Goal: Information Seeking & Learning: Compare options

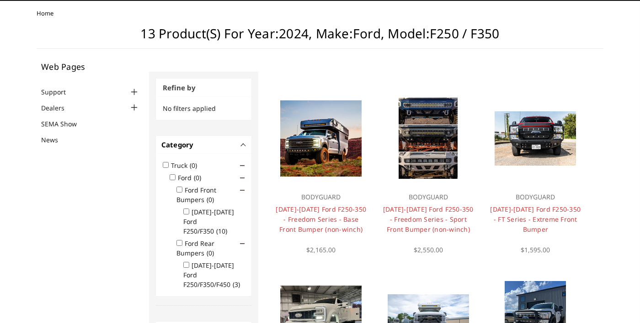
scroll to position [48, 0]
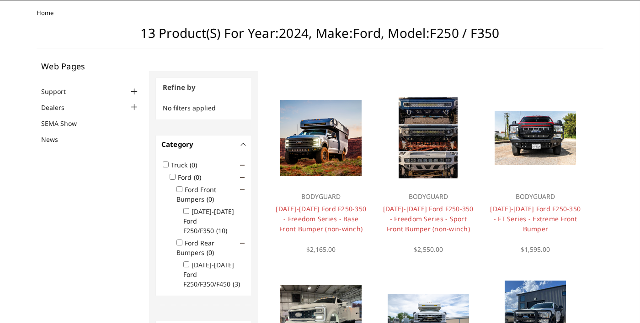
click at [187, 210] on input "2023-2025 Ford F250/F350 (10)" at bounding box center [186, 211] width 6 height 6
checkbox input "true"
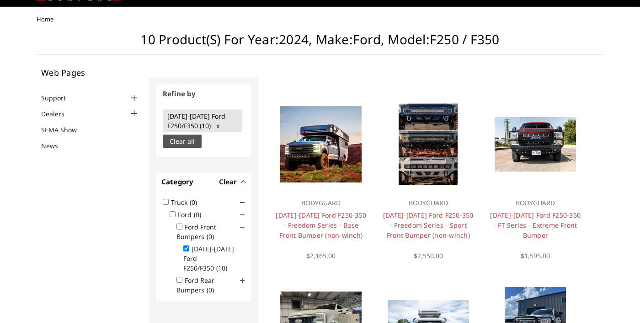
scroll to position [41, 0]
click at [133, 96] on div at bounding box center [134, 98] width 11 height 11
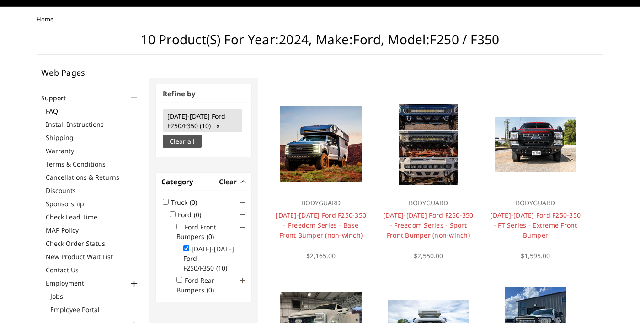
click at [58, 110] on link "FAQ" at bounding box center [93, 111] width 94 height 10
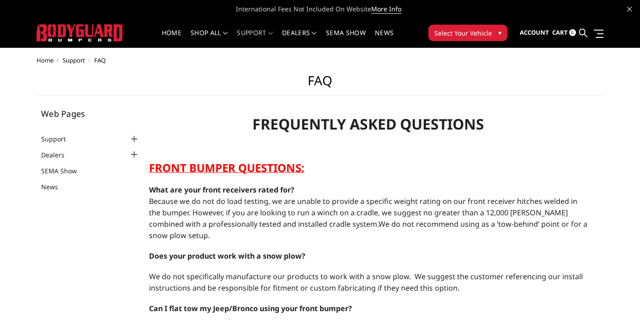
select select "US"
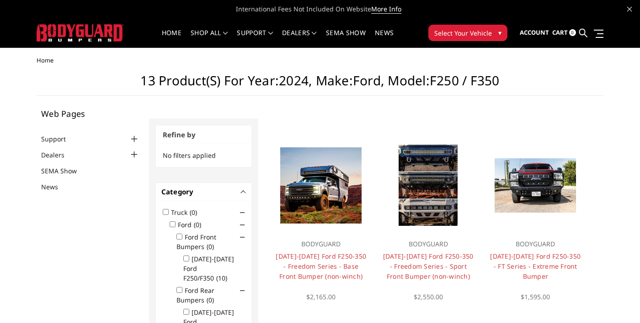
click at [135, 138] on div at bounding box center [134, 139] width 11 height 11
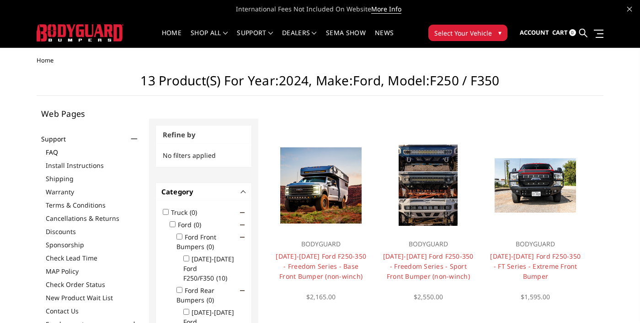
click at [48, 148] on link "FAQ" at bounding box center [93, 153] width 94 height 10
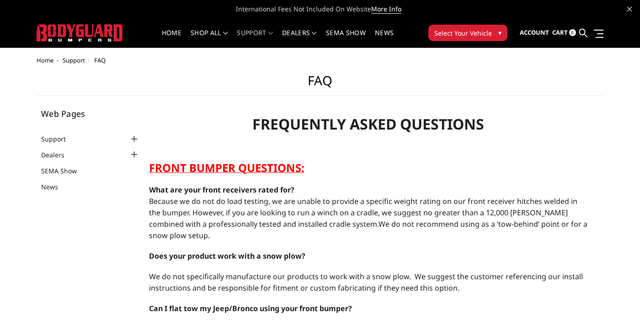
select select "US"
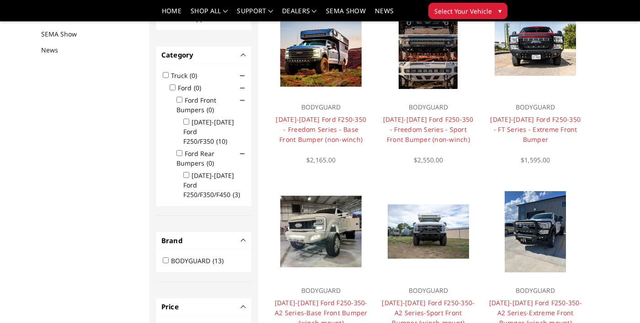
scroll to position [118, 0]
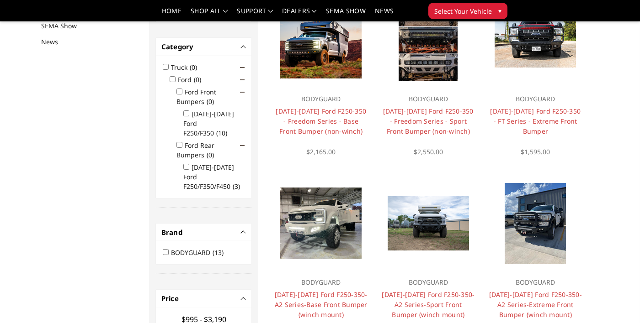
click at [189, 114] on input "2023-2025 Ford F250/F350 (10)" at bounding box center [186, 114] width 6 height 6
checkbox input "true"
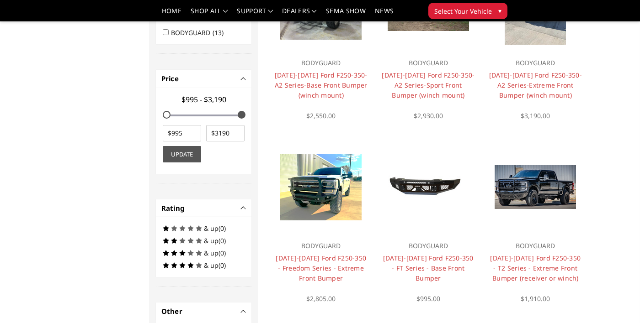
scroll to position [327, 0]
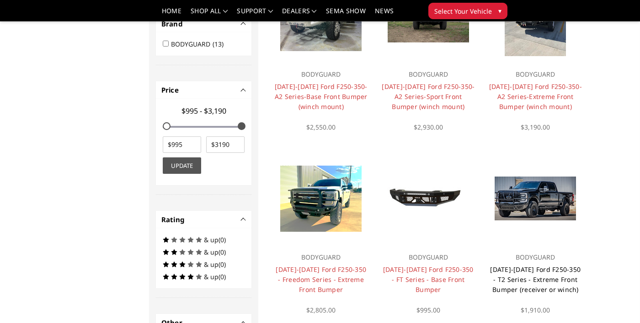
click at [548, 279] on link "[DATE]-[DATE] Ford F250-350 - T2 Series - Extreme Front Bumper (receiver or win…" at bounding box center [535, 279] width 90 height 29
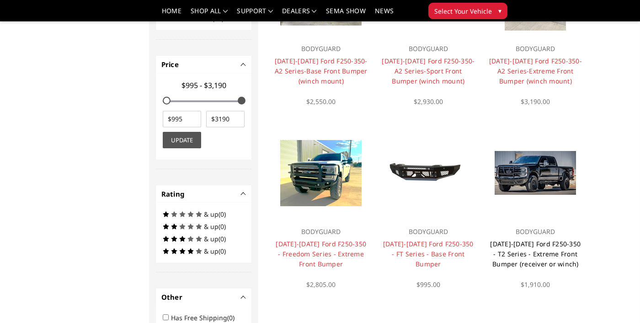
scroll to position [371, 0]
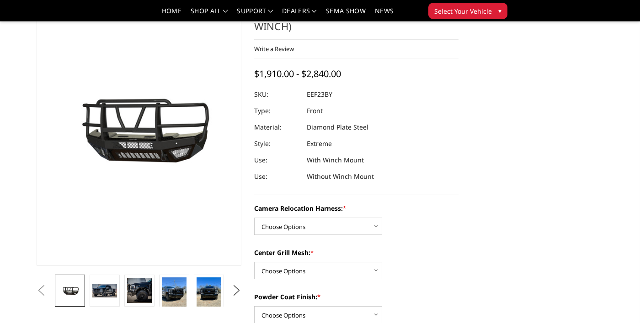
scroll to position [55, 0]
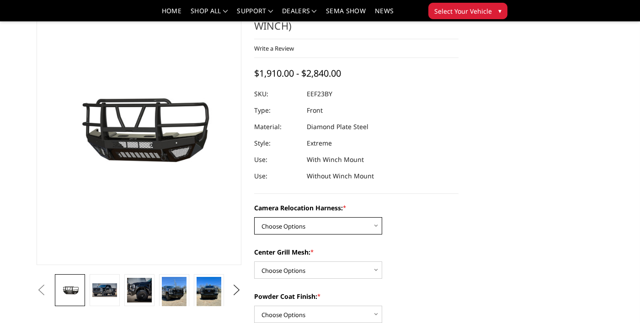
click at [367, 229] on select "Choose Options Without camera harness With camera harness" at bounding box center [318, 225] width 128 height 17
select select "3753"
click at [254, 217] on select "Choose Options Without camera harness With camera harness" at bounding box center [318, 225] width 128 height 17
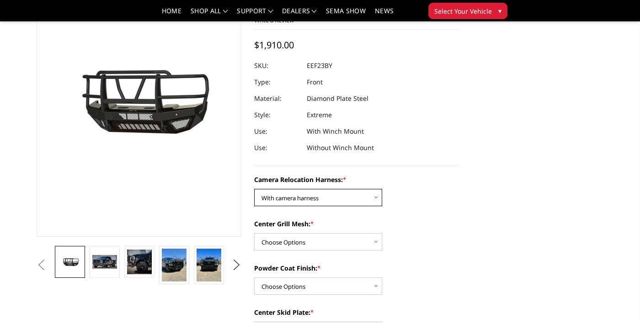
scroll to position [83, 0]
click at [364, 240] on select "Choose Options Without expanded metal With expanded metal" at bounding box center [318, 241] width 128 height 17
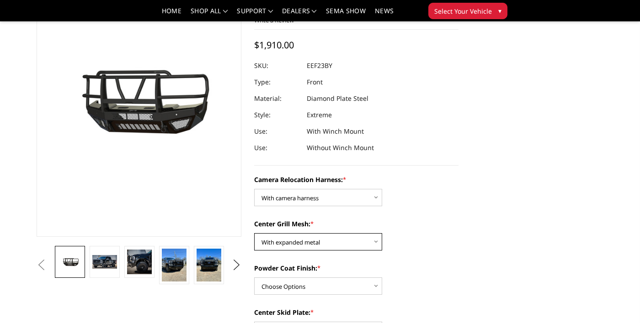
click at [254, 233] on select "Choose Options Without expanded metal With expanded metal" at bounding box center [318, 241] width 128 height 17
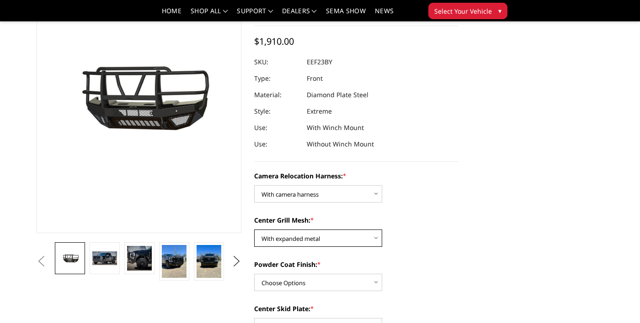
scroll to position [86, 0]
click at [364, 237] on select "Choose Options Without expanded metal With expanded metal" at bounding box center [318, 238] width 128 height 17
click at [254, 230] on select "Choose Options Without expanded metal With expanded metal" at bounding box center [318, 238] width 128 height 17
click at [361, 240] on select "Choose Options Without expanded metal With expanded metal" at bounding box center [318, 238] width 128 height 17
select select "3751"
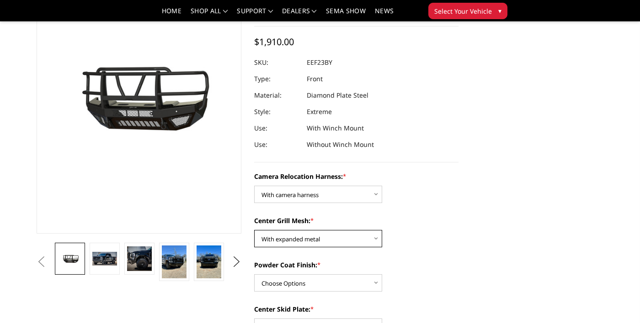
click at [254, 230] on select "Choose Options Without expanded metal With expanded metal" at bounding box center [318, 238] width 128 height 17
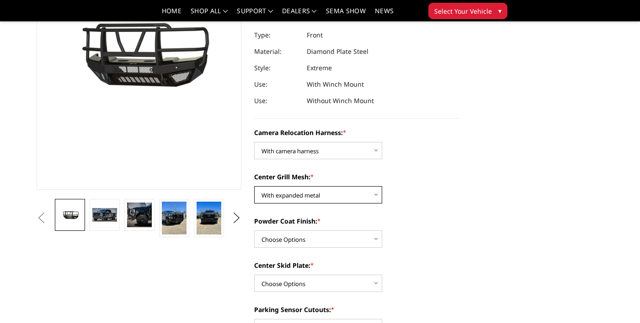
scroll to position [132, 0]
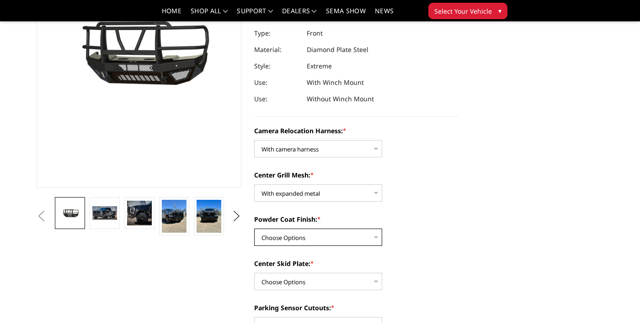
click at [369, 238] on select "Choose Options Textured Black Powder Coat Gloss Black Powder Coat Bare Metal" at bounding box center [318, 237] width 128 height 17
select select "3748"
click at [254, 229] on select "Choose Options Textured Black Powder Coat Gloss Black Powder Coat Bare Metal" at bounding box center [318, 237] width 128 height 17
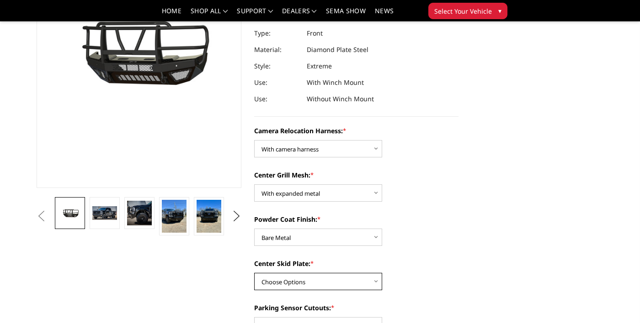
click at [374, 282] on select "Choose Options Winch Mount Skid Plate Standard Skid Plate (included) 2" Receive…" at bounding box center [318, 281] width 128 height 17
select select "3745"
click at [254, 273] on select "Choose Options Winch Mount Skid Plate Standard Skid Plate (included) 2" Receive…" at bounding box center [318, 281] width 128 height 17
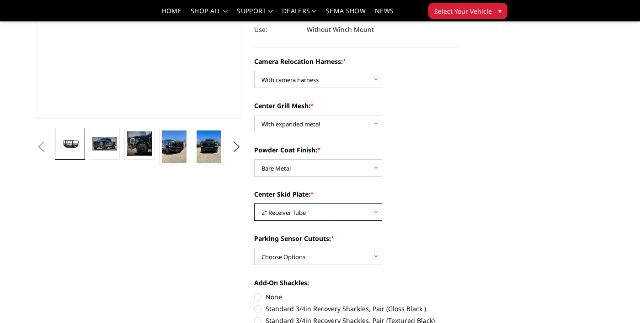
scroll to position [203, 0]
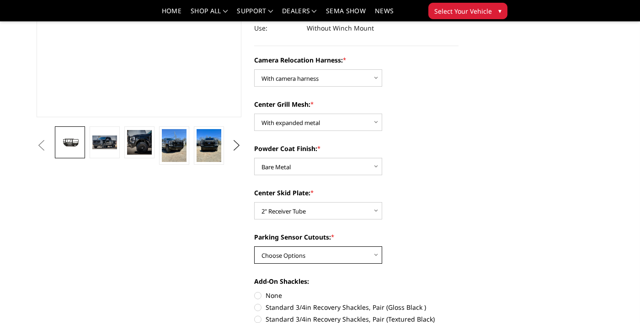
click at [373, 258] on select "Choose Options Yes - With Parking Sensor Cutouts" at bounding box center [318, 255] width 128 height 17
select select "3744"
click at [254, 247] on select "Choose Options Yes - With Parking Sensor Cutouts" at bounding box center [318, 255] width 128 height 17
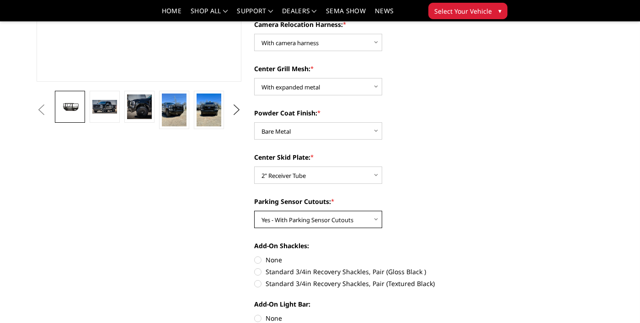
scroll to position [239, 0]
click at [325, 271] on label "Standard 3/4in Recovery Shackles, Pair (Gloss Black )" at bounding box center [356, 272] width 205 height 10
click at [458, 255] on input "Standard 3/4in Recovery Shackles, Pair (Gloss Black )" at bounding box center [458, 255] width 0 height 0
radio input "true"
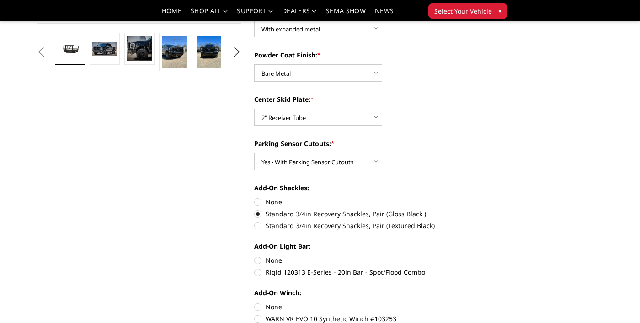
scroll to position [297, 0]
click at [279, 202] on label "None" at bounding box center [356, 202] width 205 height 10
click at [254, 197] on input "None" at bounding box center [254, 197] width 0 height 0
radio input "true"
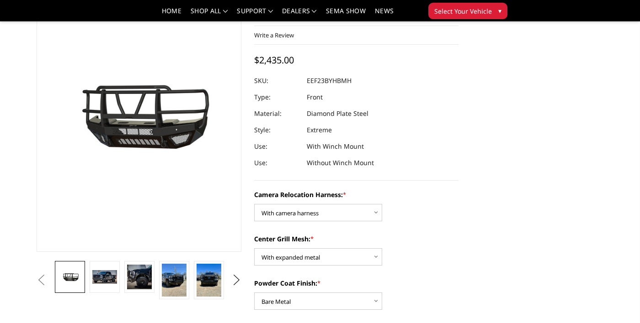
scroll to position [69, 0]
click at [101, 278] on img at bounding box center [104, 276] width 25 height 13
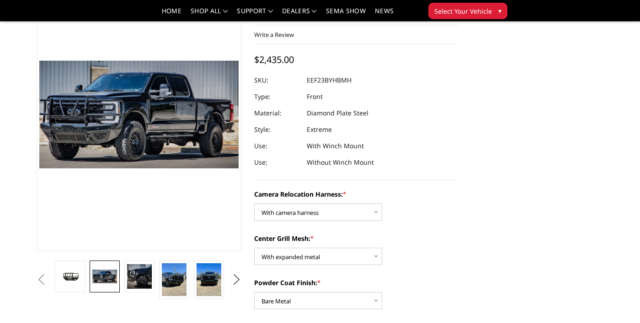
scroll to position [70, 0]
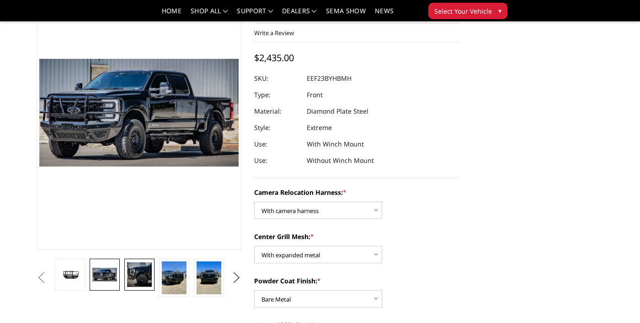
click at [148, 284] on img at bounding box center [139, 275] width 25 height 25
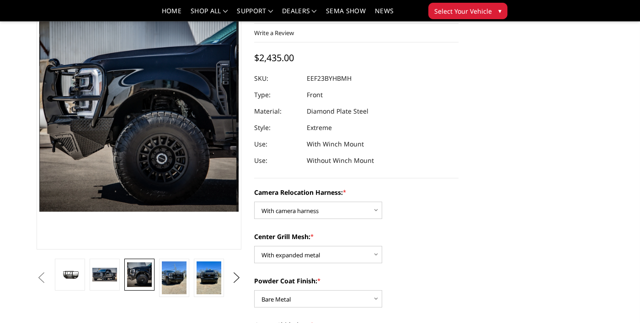
scroll to position [25, 0]
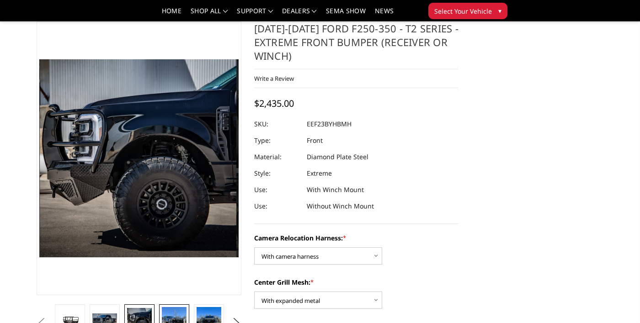
click at [176, 323] on img at bounding box center [174, 323] width 25 height 33
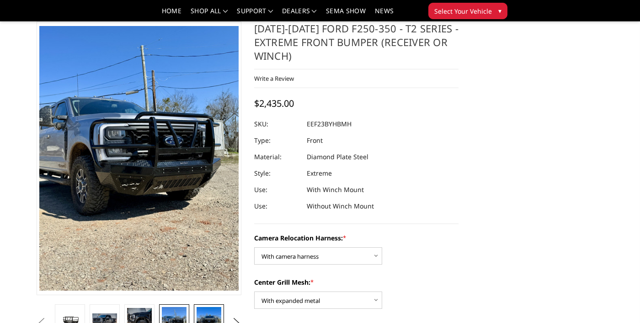
click at [214, 323] on img at bounding box center [208, 323] width 25 height 33
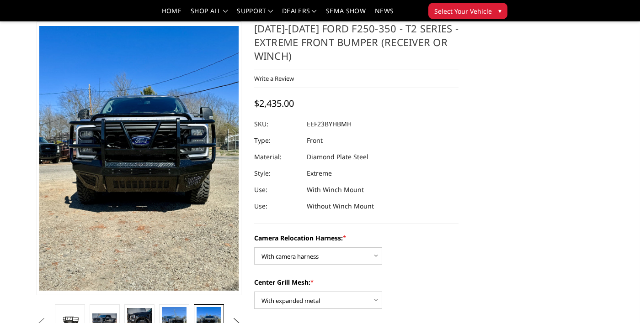
click at [243, 322] on button "Next" at bounding box center [236, 324] width 14 height 14
click at [214, 320] on img at bounding box center [208, 321] width 25 height 19
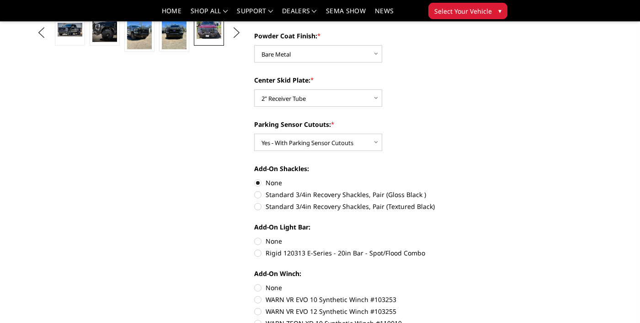
scroll to position [316, 0]
click at [429, 209] on label "Standard 3/4in Recovery Shackles, Pair (Textured Black)" at bounding box center [356, 206] width 205 height 10
click at [458, 190] on input "Standard 3/4in Recovery Shackles, Pair (Textured Black)" at bounding box center [458, 190] width 0 height 0
radio input "true"
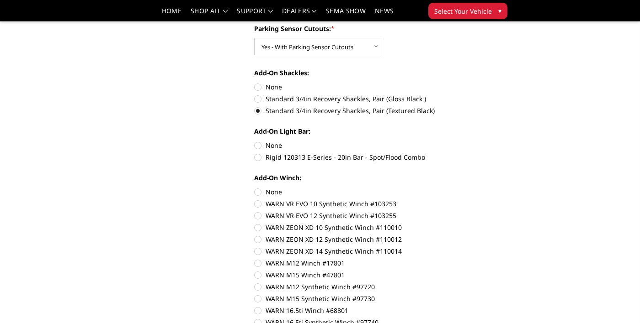
scroll to position [412, 0]
click at [413, 157] on label "Rigid 120313 E-Series - 20in Bar - Spot/Flood Combo" at bounding box center [356, 157] width 205 height 10
click at [458, 141] on input "Rigid 120313 E-Series - 20in Bar - Spot/Flood Combo" at bounding box center [458, 140] width 0 height 0
radio input "true"
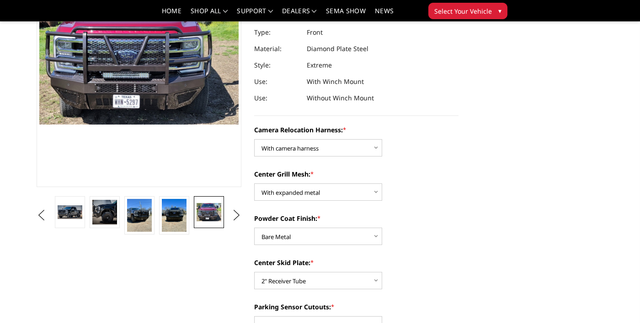
scroll to position [131, 0]
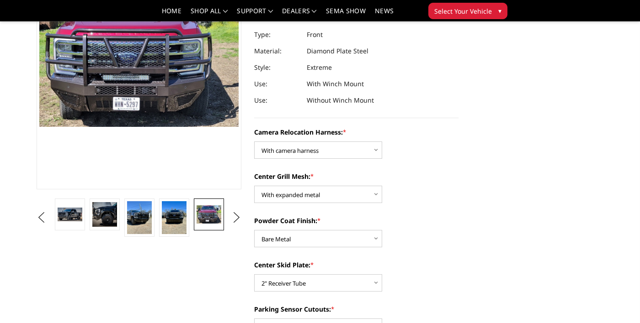
click at [238, 220] on button "Next" at bounding box center [236, 218] width 14 height 14
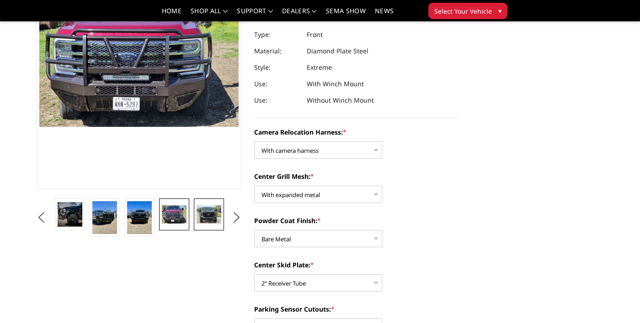
click at [212, 213] on img at bounding box center [208, 215] width 25 height 19
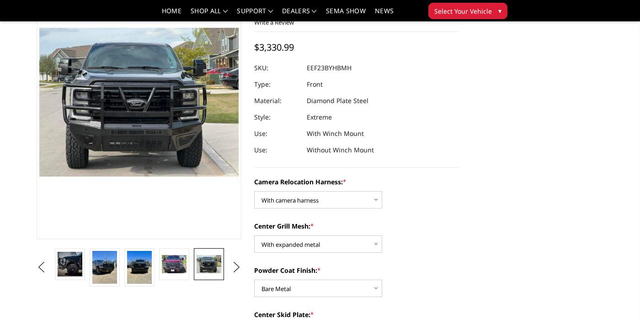
scroll to position [78, 0]
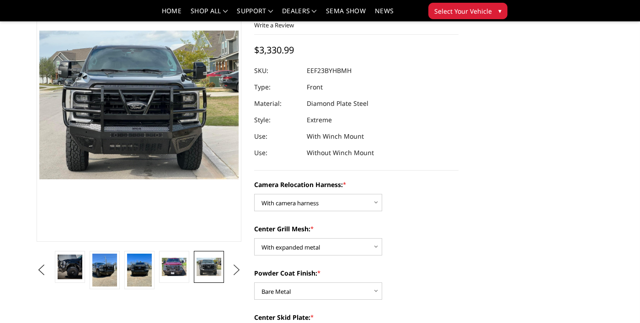
click at [241, 273] on button "Next" at bounding box center [236, 271] width 14 height 14
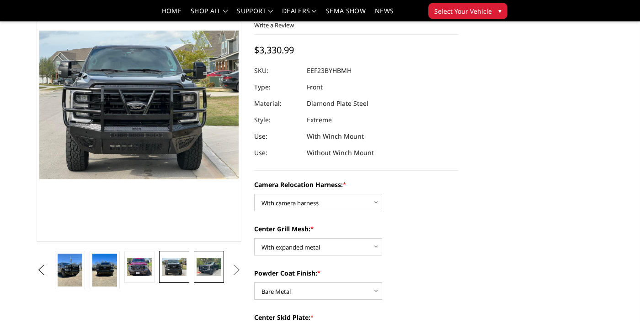
click at [215, 266] on img at bounding box center [208, 267] width 25 height 19
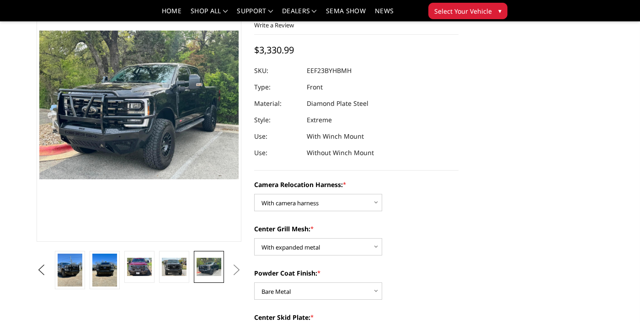
click at [242, 269] on button "Next" at bounding box center [236, 271] width 14 height 14
click at [238, 274] on button "Next" at bounding box center [236, 271] width 14 height 14
click at [239, 270] on button "Next" at bounding box center [236, 271] width 14 height 14
click at [140, 269] on img at bounding box center [139, 267] width 25 height 19
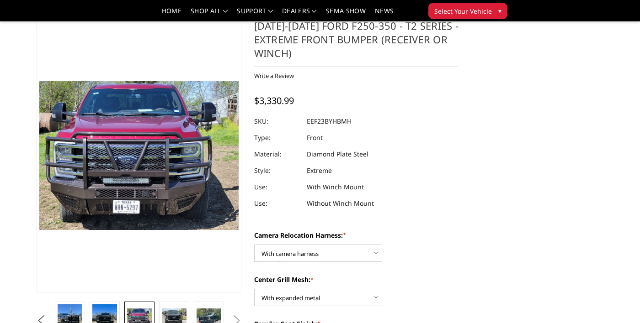
scroll to position [0, 0]
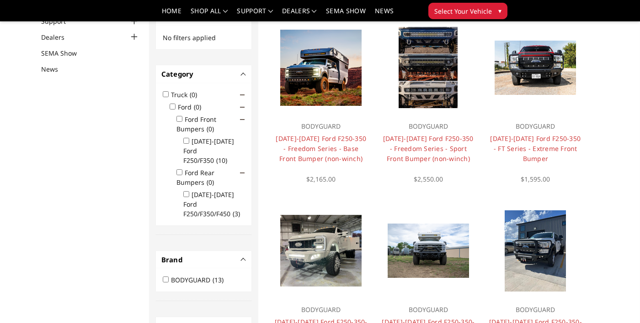
scroll to position [91, 0]
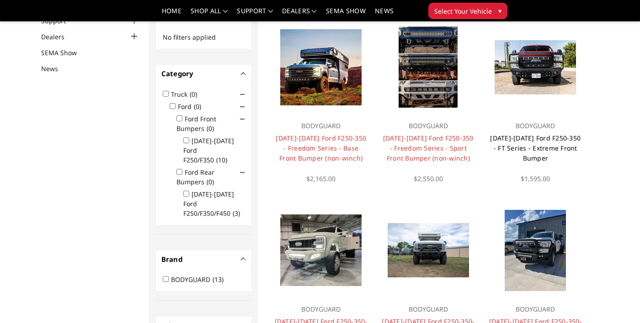
click at [555, 152] on link "[DATE]-[DATE] Ford F250-350 - FT Series - Extreme Front Bumper" at bounding box center [535, 148] width 90 height 29
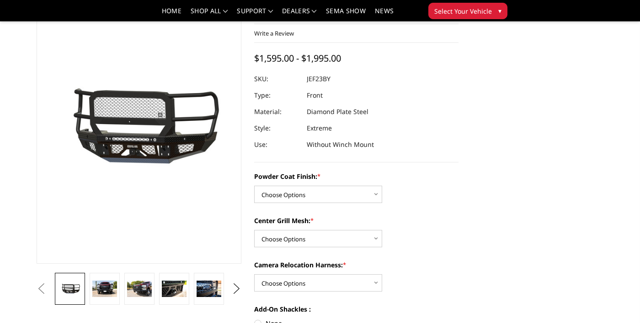
scroll to position [58, 0]
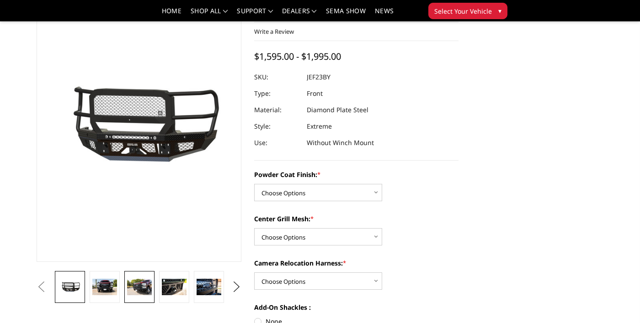
click at [145, 288] on img at bounding box center [139, 287] width 25 height 16
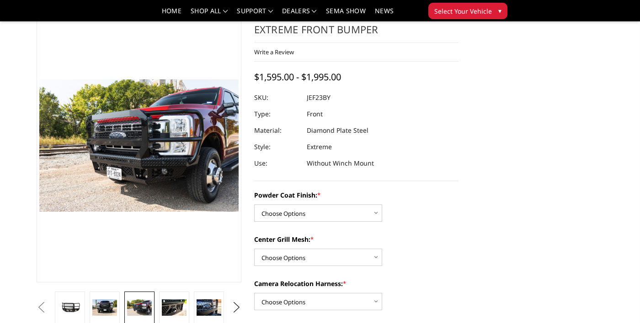
scroll to position [16, 0]
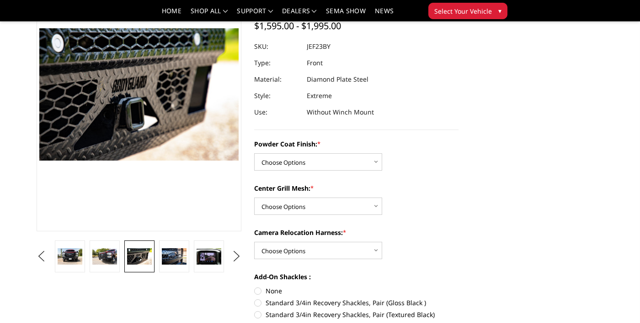
scroll to position [89, 0]
click at [375, 163] on select "Choose Options Bare Metal Gloss Black Powder Coat Textured Black Powder Coat" at bounding box center [318, 161] width 128 height 17
select select "3263"
click at [254, 153] on select "Choose Options Bare Metal Gloss Black Powder Coat Textured Black Powder Coat" at bounding box center [318, 161] width 128 height 17
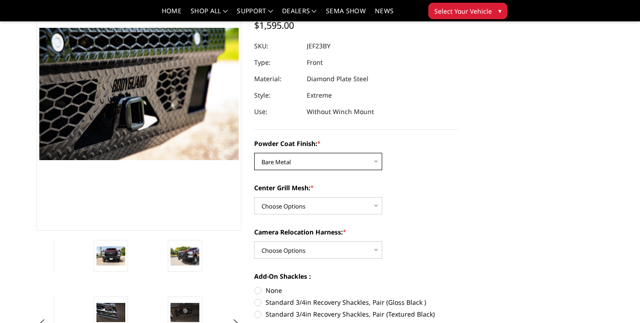
scroll to position [103, 0]
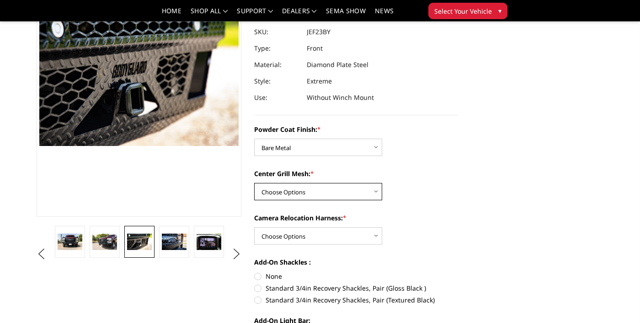
click at [365, 197] on select "Choose Options WITH Expanded Metal in Center Grill WITHOUT Expanded Metal in Ce…" at bounding box center [318, 191] width 128 height 17
select select "3266"
click at [254, 183] on select "Choose Options WITH Expanded Metal in Center Grill WITHOUT Expanded Metal in Ce…" at bounding box center [318, 191] width 128 height 17
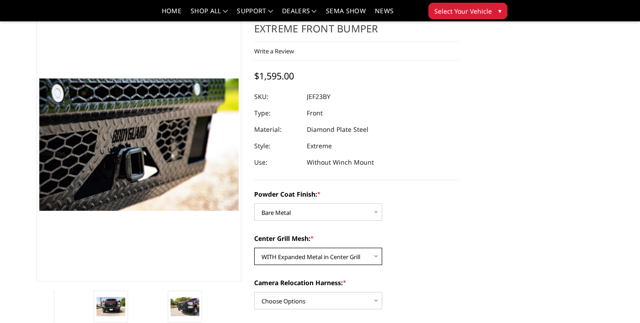
scroll to position [32, 0]
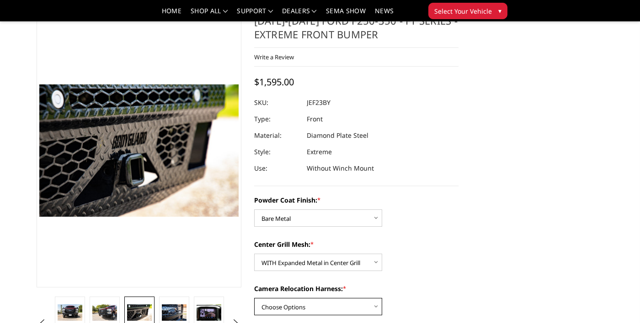
click at [370, 308] on select "Choose Options WITH Camera Relocation Harness WITHOUT Camera Relocation Harness" at bounding box center [318, 306] width 128 height 17
select select "3268"
click at [254, 298] on select "Choose Options WITH Camera Relocation Harness WITHOUT Camera Relocation Harness" at bounding box center [318, 306] width 128 height 17
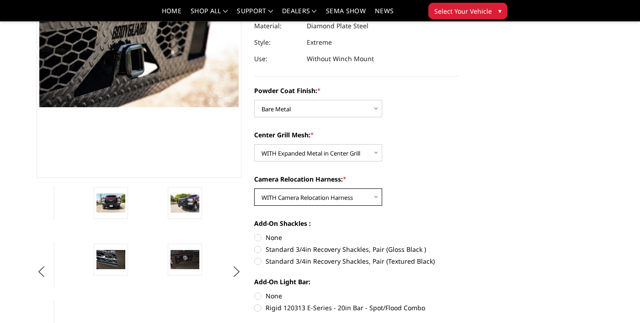
scroll to position [143, 0]
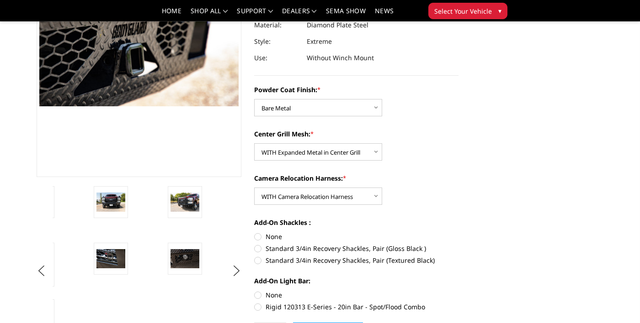
click at [409, 247] on label "Standard 3/4in Recovery Shackles, Pair (Gloss Black )" at bounding box center [356, 249] width 205 height 10
click at [458, 233] on input "Standard 3/4in Recovery Shackles, Pair (Gloss Black )" at bounding box center [458, 232] width 0 height 0
radio input "true"
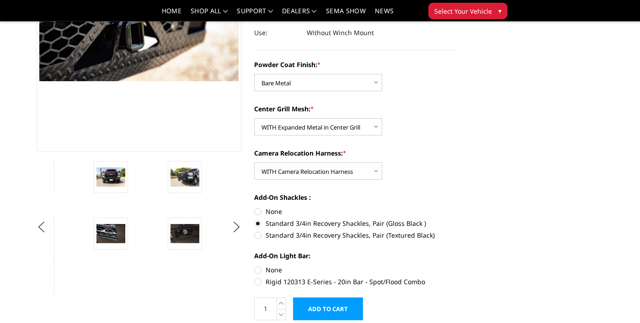
scroll to position [169, 0]
click at [411, 286] on label "Rigid 120313 E-Series - 20in Bar - Spot/Flood Combo" at bounding box center [356, 282] width 205 height 10
click at [458, 265] on input "Rigid 120313 E-Series - 20in Bar - Spot/Flood Combo" at bounding box center [458, 265] width 0 height 0
radio input "true"
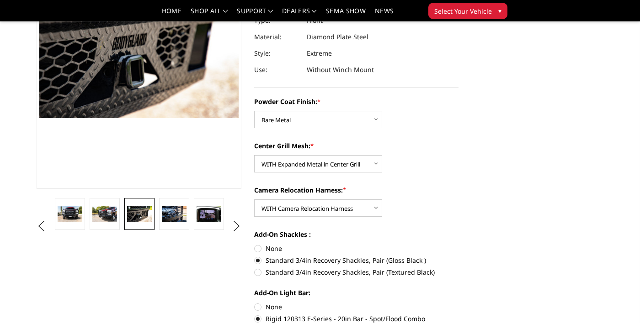
scroll to position [122, 0]
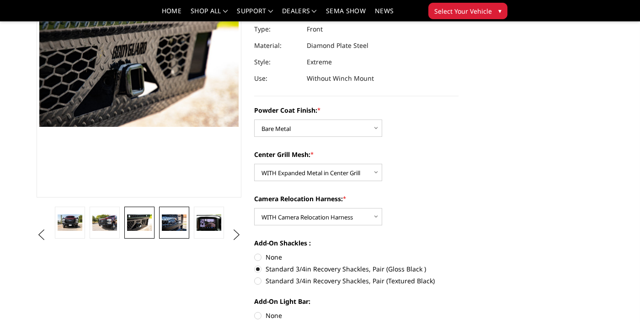
click at [181, 226] on img at bounding box center [174, 223] width 25 height 16
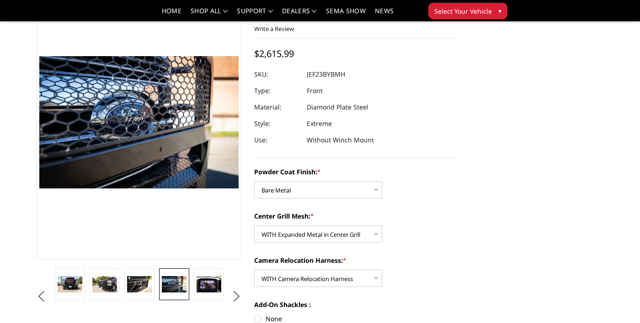
scroll to position [58, 0]
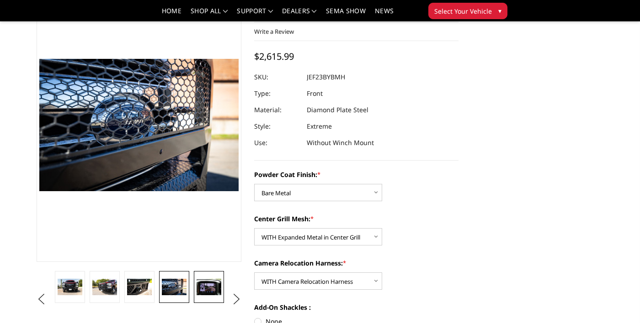
click at [214, 291] on img at bounding box center [208, 287] width 25 height 16
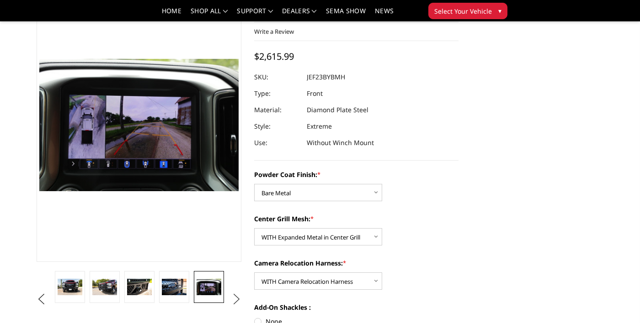
click at [239, 303] on button "Next" at bounding box center [236, 300] width 14 height 14
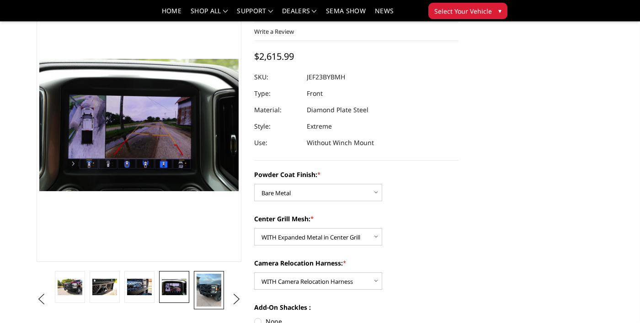
click at [212, 293] on img at bounding box center [208, 290] width 25 height 33
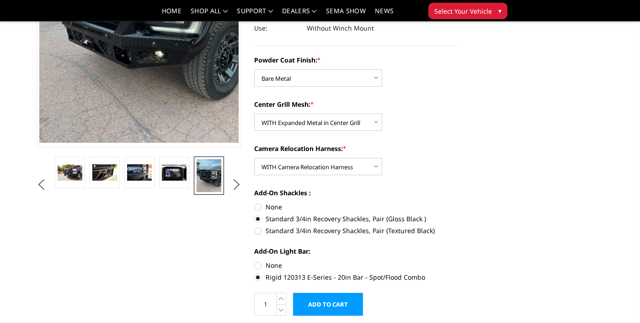
scroll to position [172, 0]
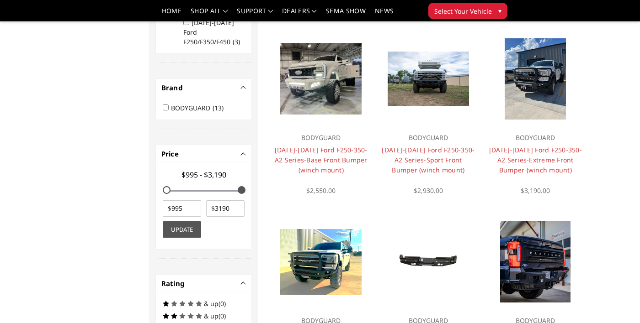
scroll to position [264, 0]
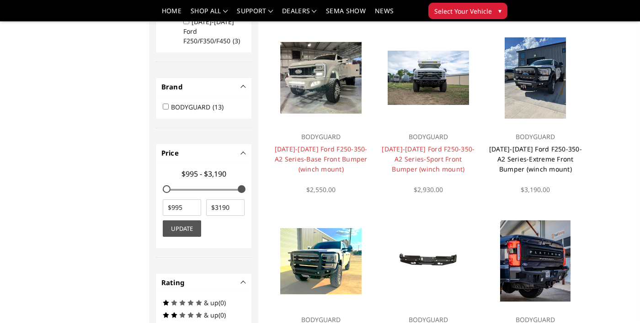
click at [567, 158] on link "[DATE]-[DATE] Ford F250-350-A2 Series-Extreme Front Bumper (winch mount)" at bounding box center [535, 159] width 93 height 29
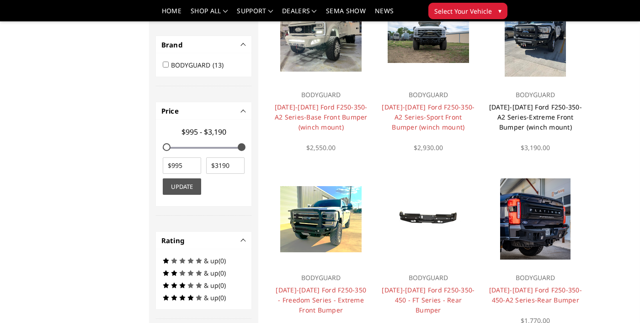
scroll to position [308, 0]
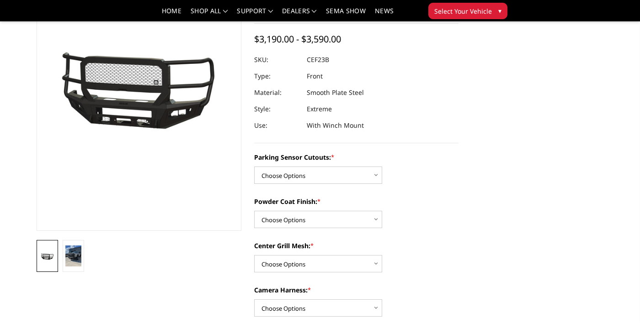
scroll to position [90, 0]
click at [82, 260] on link at bounding box center [73, 256] width 21 height 32
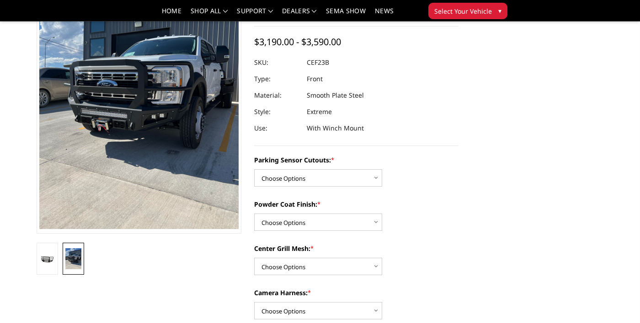
scroll to position [87, 0]
click at [369, 179] on select "Choose Options No-Without Parking Sensor Cutouts Yes-With Parking Sensor Cutouts" at bounding box center [318, 177] width 128 height 17
select select "2421"
click at [254, 169] on select "Choose Options No-Without Parking Sensor Cutouts Yes-With Parking Sensor Cutouts" at bounding box center [318, 177] width 128 height 17
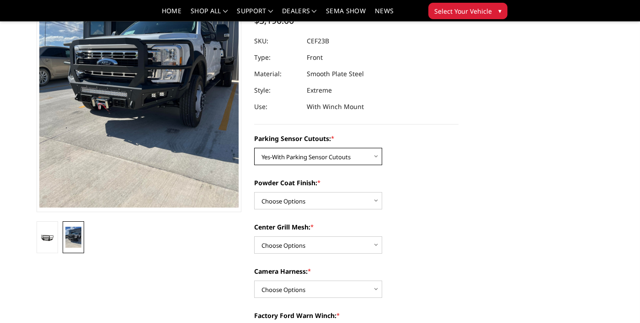
scroll to position [113, 0]
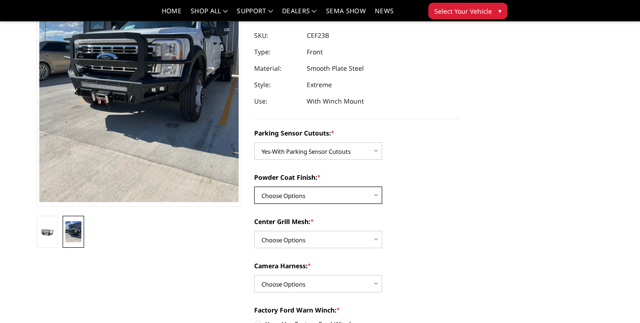
click at [360, 196] on select "Choose Options Bare Metal Textured Black Powder Coat" at bounding box center [318, 195] width 128 height 17
select select "2422"
click at [254, 187] on select "Choose Options Bare Metal Textured Black Powder Coat" at bounding box center [318, 195] width 128 height 17
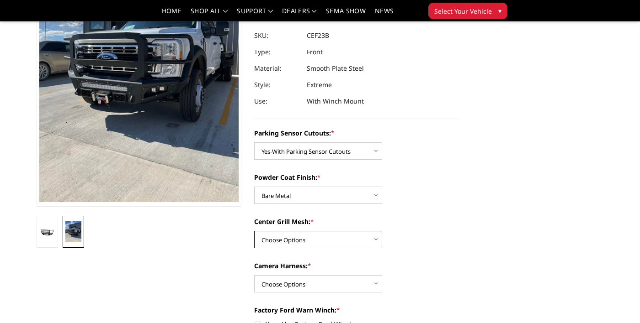
click at [365, 243] on select "Choose Options With Center Grill Mesh Without Center Grill Mesh" at bounding box center [318, 239] width 128 height 17
select select "2424"
click at [254, 231] on select "Choose Options With Center Grill Mesh Without Center Grill Mesh" at bounding box center [318, 239] width 128 height 17
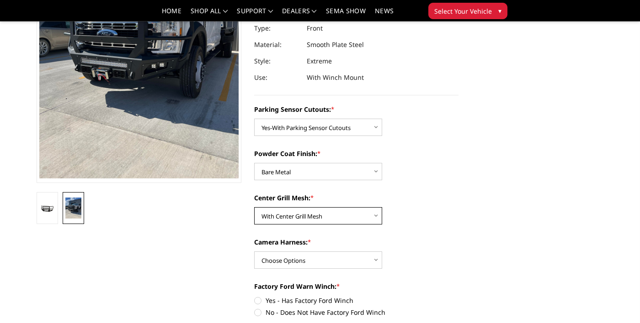
scroll to position [138, 0]
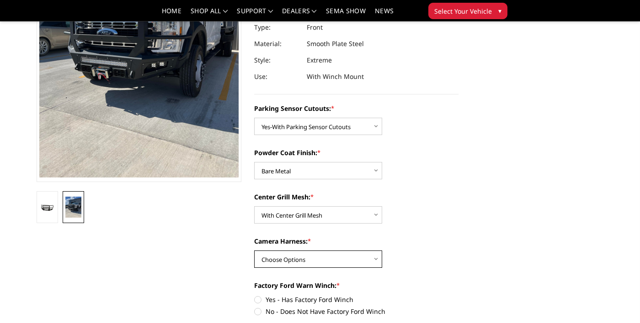
click at [371, 265] on select "Choose Options WITH Camera Harness WITHOUT Camera Harness" at bounding box center [318, 259] width 128 height 17
select select "2426"
click at [254, 251] on select "Choose Options WITH Camera Harness WITHOUT Camera Harness" at bounding box center [318, 259] width 128 height 17
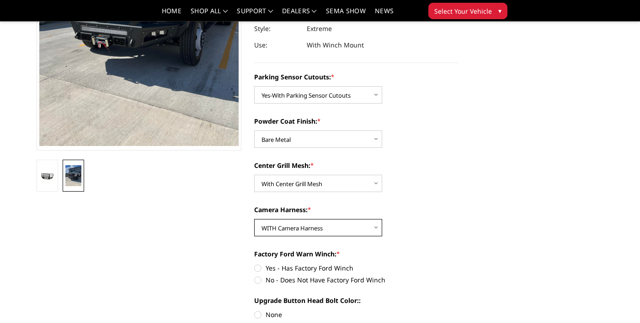
scroll to position [171, 0]
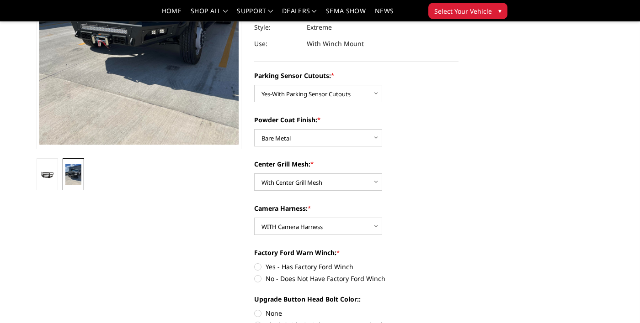
click at [382, 282] on label "No - Does Not Have Factory Ford Winch" at bounding box center [356, 279] width 205 height 10
click at [458, 263] on input "No - Does Not Have Factory Ford Winch" at bounding box center [458, 262] width 0 height 0
radio input "true"
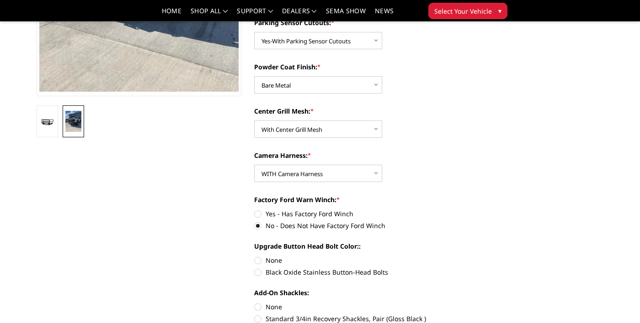
scroll to position [224, 0]
click at [276, 256] on label "None" at bounding box center [356, 261] width 205 height 10
click at [254, 256] on input "None" at bounding box center [254, 256] width 0 height 0
radio input "true"
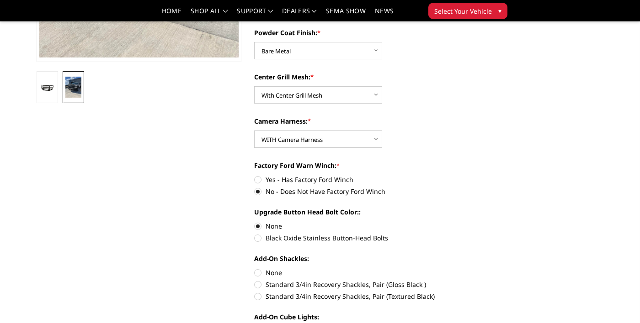
scroll to position [268, 0]
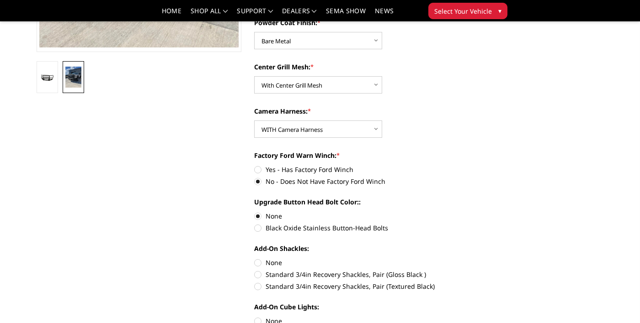
click at [412, 274] on label "Standard 3/4in Recovery Shackles, Pair (Gloss Black )" at bounding box center [356, 275] width 205 height 10
click at [458, 259] on input "Standard 3/4in Recovery Shackles, Pair (Gloss Black )" at bounding box center [458, 258] width 0 height 0
radio input "true"
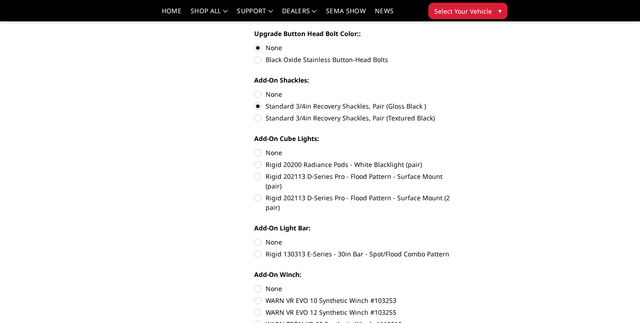
scroll to position [443, 0]
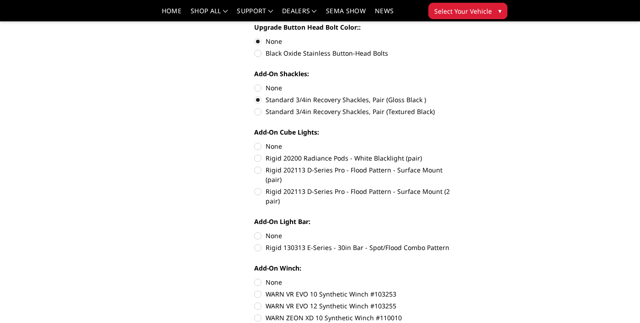
click at [493, 232] on div "2023-2025 Ford F250-350-A2 Series-Extreme Front Bumper (winch mount) Write a Re…" at bounding box center [319, 210] width 579 height 1214
click at [435, 243] on label "Rigid 130313 E-Series - 30in Bar - Spot/Flood Combo Pattern" at bounding box center [356, 248] width 205 height 10
click at [458, 232] on input "Rigid 130313 E-Series - 30in Bar - Spot/Flood Combo Pattern" at bounding box center [458, 231] width 0 height 0
radio input "true"
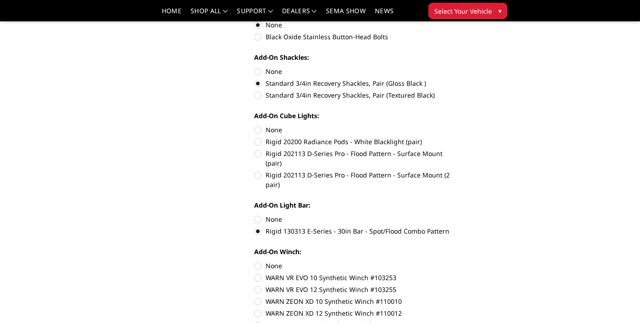
scroll to position [461, 0]
click at [276, 214] on label "None" at bounding box center [356, 219] width 205 height 10
click at [254, 214] on input "None" at bounding box center [254, 214] width 0 height 0
radio input "true"
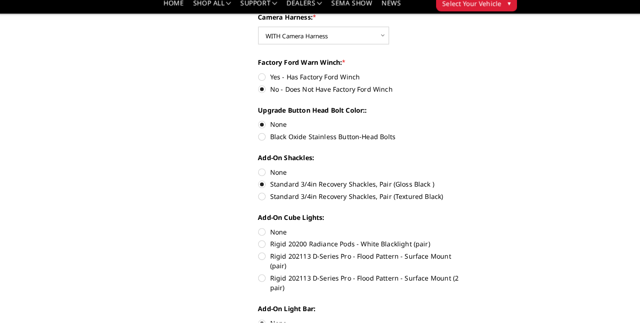
scroll to position [357, 0]
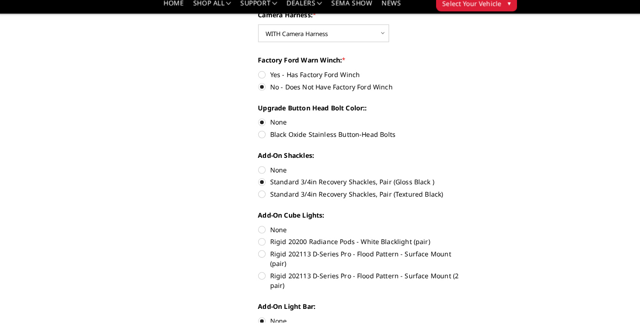
click at [445, 274] on label "Rigid 202113 D-Series Pro - Flood Pattern - Surface Mount (2 pair)" at bounding box center [356, 282] width 205 height 19
click at [458, 252] on input "Rigid 202113 D-Series Pro - Flood Pattern - Surface Mount (2 pair)" at bounding box center [458, 252] width 0 height 0
radio input "true"
click at [458, 318] on input "Rigid 130313 E-Series - 30in Bar - Spot/Flood Combo Pattern" at bounding box center [458, 318] width 0 height 0
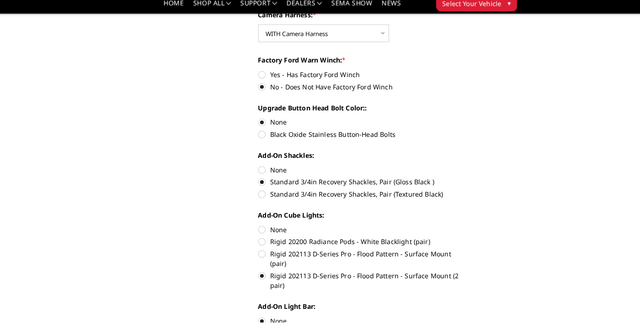
radio input "true"
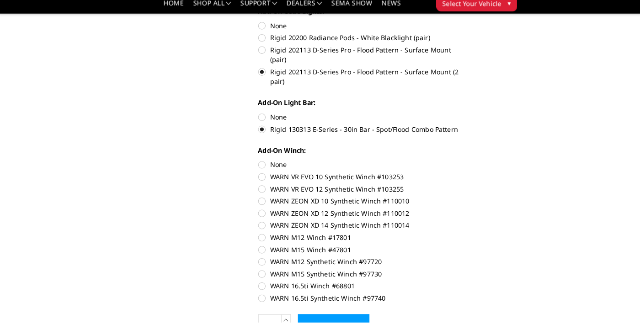
scroll to position [560, 0]
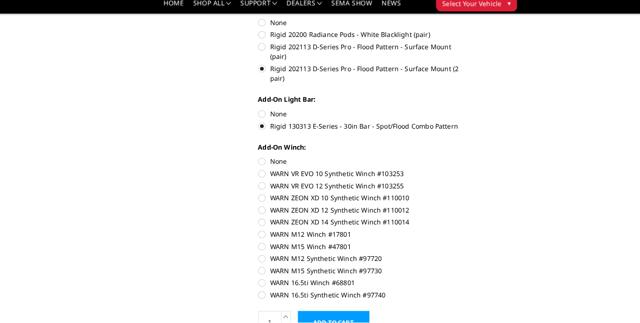
click at [275, 161] on label "None" at bounding box center [356, 166] width 205 height 10
click at [254, 161] on input "None" at bounding box center [254, 161] width 0 height 0
radio input "true"
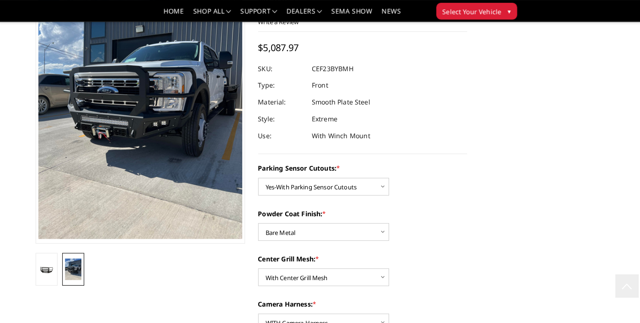
scroll to position [0, 0]
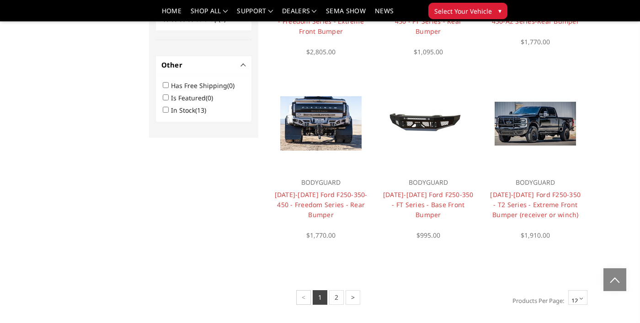
scroll to position [587, 0]
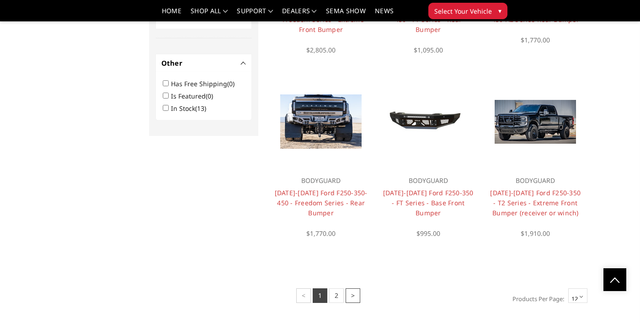
click at [352, 300] on link ">" at bounding box center [352, 296] width 15 height 15
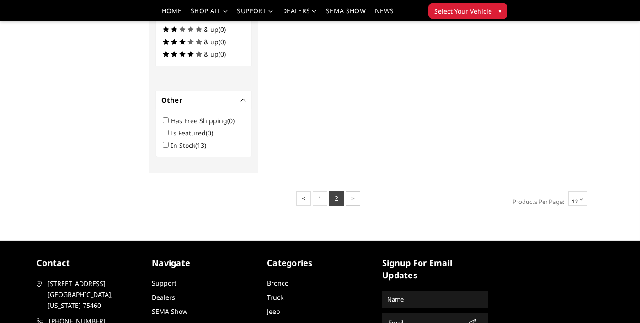
scroll to position [471, 0]
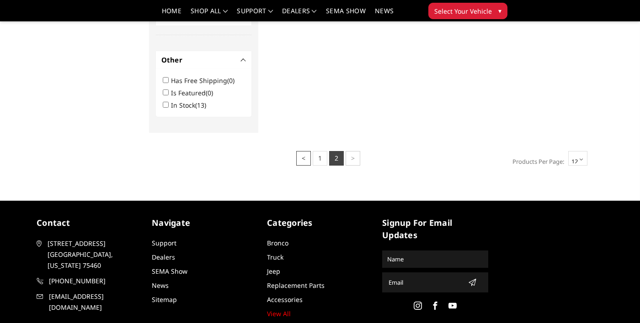
click at [303, 157] on link "<" at bounding box center [303, 158] width 15 height 15
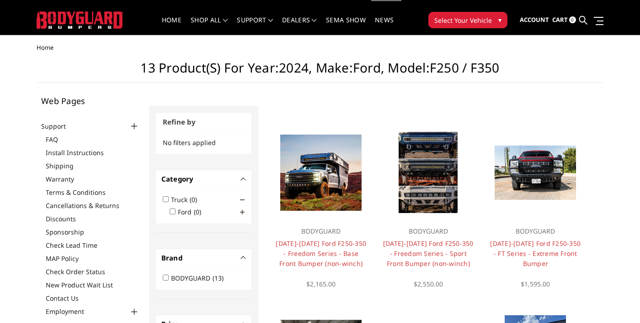
scroll to position [11, 0]
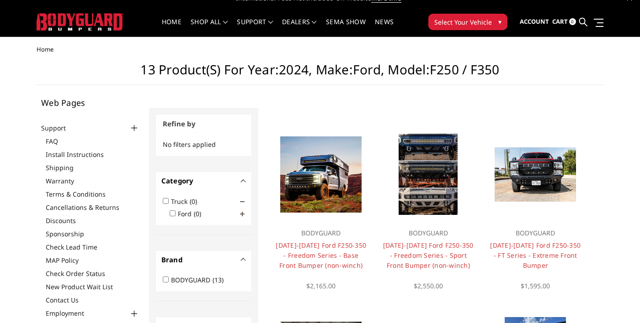
click at [242, 214] on span at bounding box center [242, 214] width 5 height 5
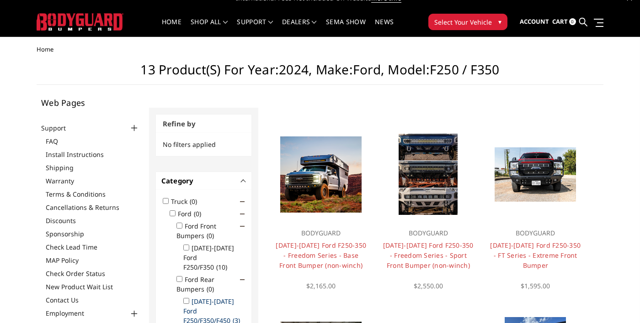
click at [189, 299] on label "[DATE]-[DATE] Ford F250/F350/F450 (3)" at bounding box center [214, 311] width 62 height 28
click at [189, 299] on input "[DATE]-[DATE] Ford F250/F350/F450 (3)" at bounding box center [186, 301] width 6 height 6
checkbox input "true"
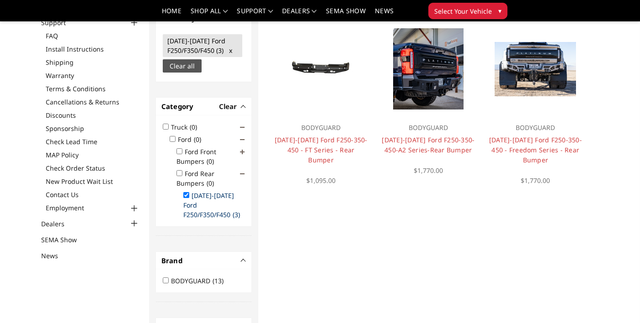
scroll to position [95, 0]
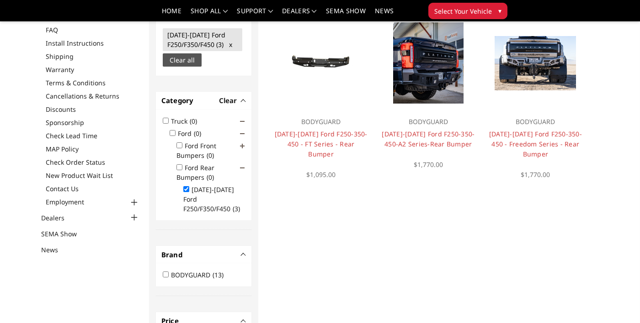
click at [328, 66] on img at bounding box center [320, 63] width 81 height 39
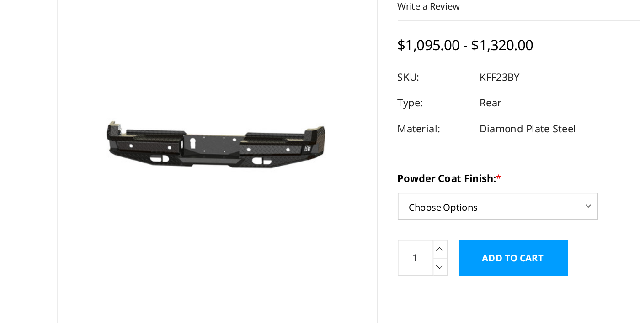
scroll to position [28, 0]
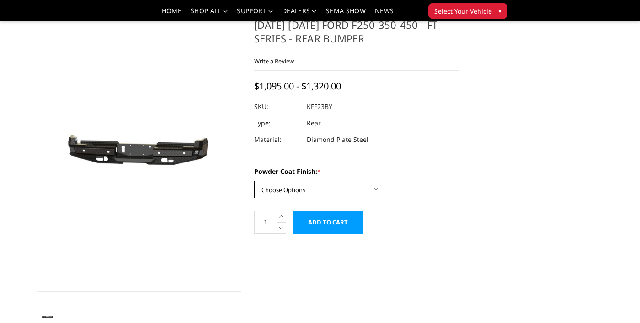
click at [375, 194] on select "Choose Options Bare Metal Gloss Black Powder Coat Textured Black Powder Coat" at bounding box center [318, 189] width 128 height 17
click at [254, 181] on select "Choose Options Bare Metal Gloss Black Powder Coat Textured Black Powder Coat" at bounding box center [318, 189] width 128 height 17
click at [371, 193] on select "Choose Options Bare Metal Gloss Black Powder Coat Textured Black Powder Coat" at bounding box center [318, 189] width 128 height 17
click at [254, 181] on select "Choose Options Bare Metal Gloss Black Powder Coat Textured Black Powder Coat" at bounding box center [318, 189] width 128 height 17
click at [372, 193] on select "Choose Options Bare Metal Gloss Black Powder Coat Textured Black Powder Coat" at bounding box center [318, 189] width 128 height 17
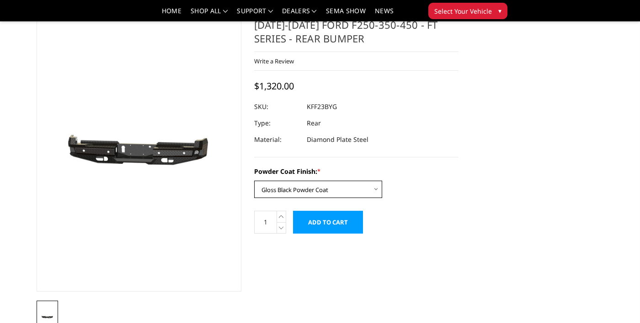
select select "3420"
click at [254, 181] on select "Choose Options Bare Metal Gloss Black Powder Coat Textured Black Powder Coat" at bounding box center [318, 189] width 128 height 17
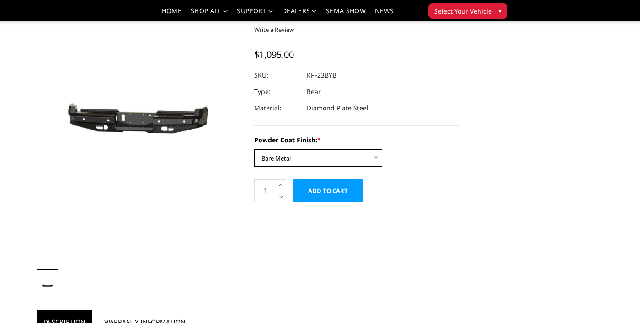
scroll to position [0, 0]
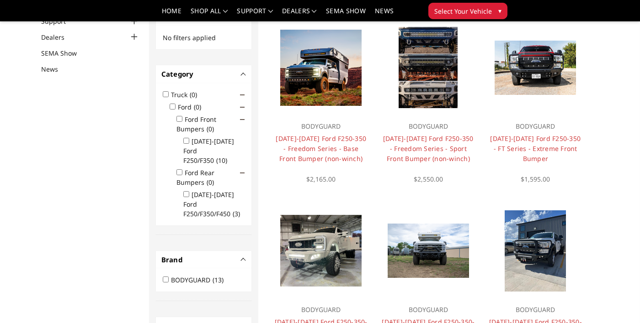
scroll to position [91, 0]
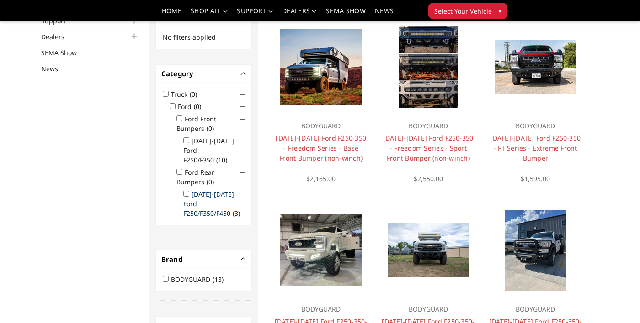
click at [194, 190] on label "[DATE]-[DATE] Ford F250/F350/F450 (3)" at bounding box center [214, 204] width 62 height 28
click at [189, 191] on input "[DATE]-[DATE] Ford F250/F350/F450 (3)" at bounding box center [186, 194] width 6 height 6
checkbox input "true"
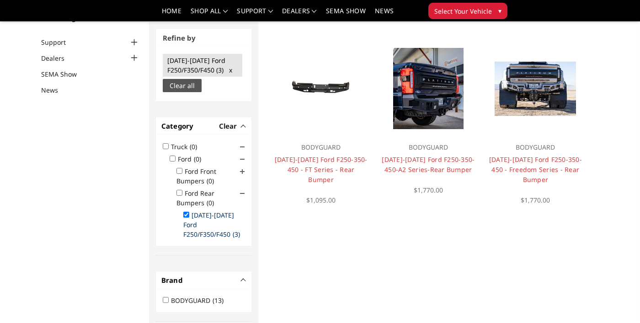
scroll to position [69, 0]
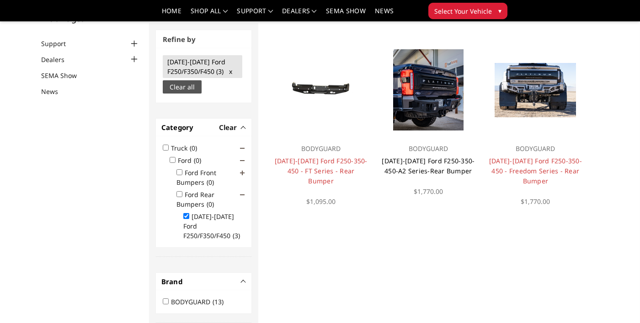
click at [454, 169] on link "[DATE]-[DATE] Ford F250-350-450-A2 Series-Rear Bumper" at bounding box center [428, 166] width 93 height 19
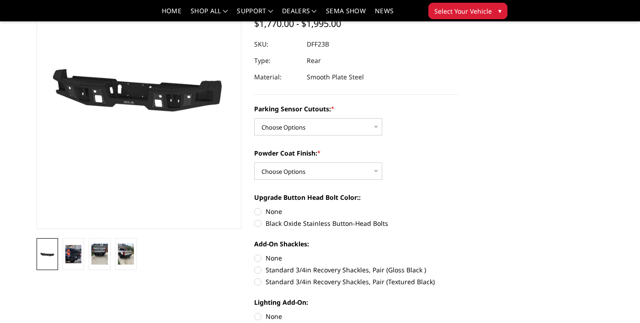
scroll to position [61, 0]
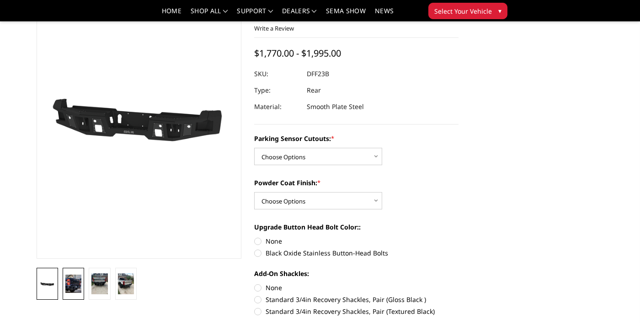
click at [78, 286] on img at bounding box center [73, 284] width 16 height 19
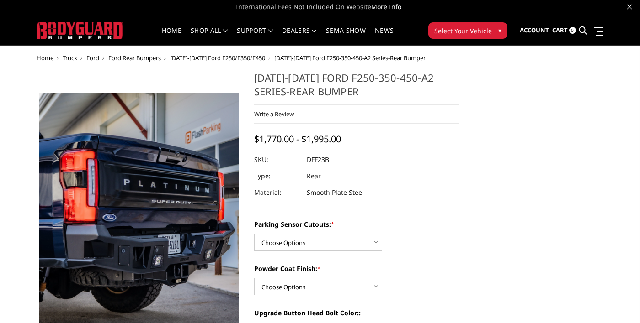
scroll to position [2, 0]
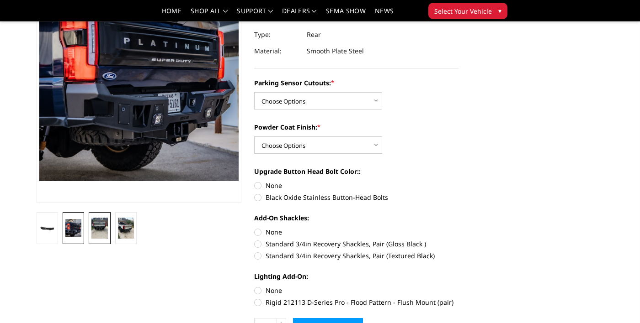
click at [99, 229] on img at bounding box center [99, 228] width 16 height 21
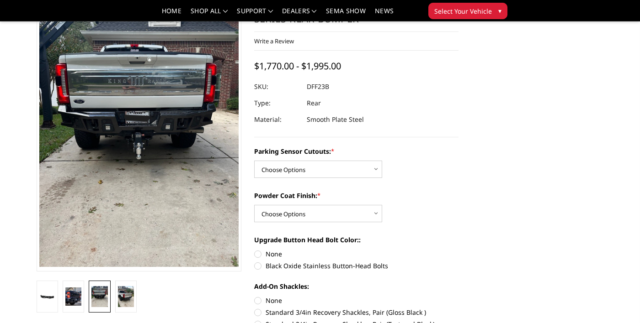
scroll to position [48, 0]
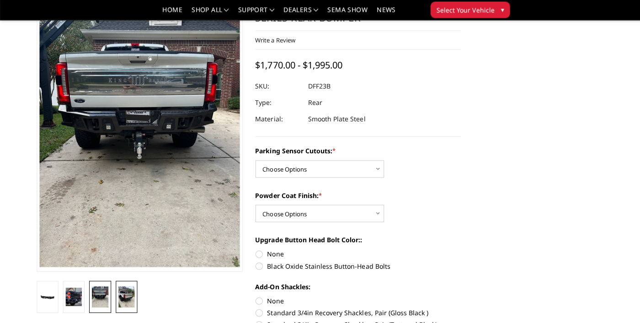
click at [131, 300] on img at bounding box center [126, 296] width 16 height 21
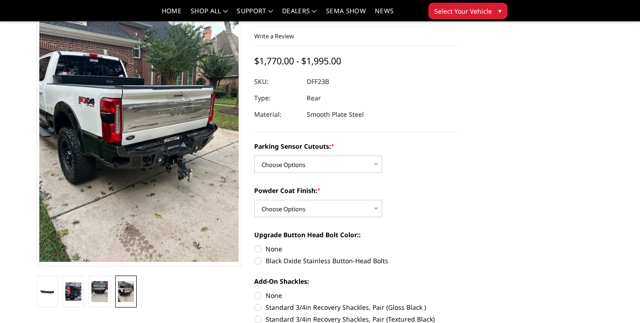
scroll to position [56, 0]
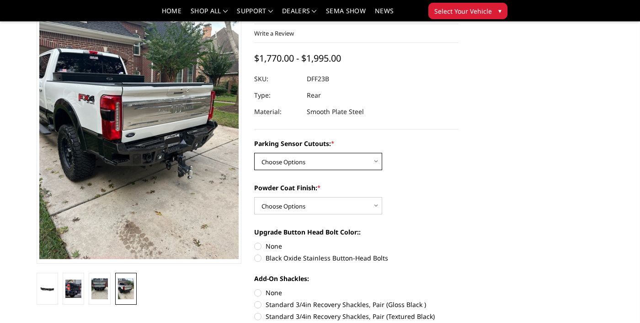
click at [373, 163] on select "Choose Options Yes-With Parking Sensor Cutouts No-Without Parking Sensor Cutouts" at bounding box center [318, 161] width 128 height 17
select select "2436"
click at [254, 153] on select "Choose Options Yes-With Parking Sensor Cutouts No-Without Parking Sensor Cutouts" at bounding box center [318, 161] width 128 height 17
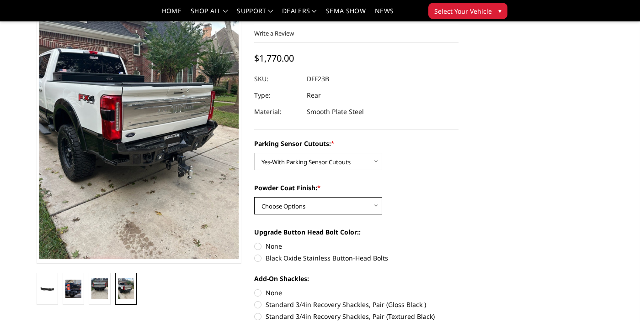
click at [369, 210] on select "Choose Options Bare Metal Textured Black Powder Coat" at bounding box center [318, 205] width 128 height 17
select select "2438"
click at [254, 197] on select "Choose Options Bare Metal Textured Black Powder Coat" at bounding box center [318, 205] width 128 height 17
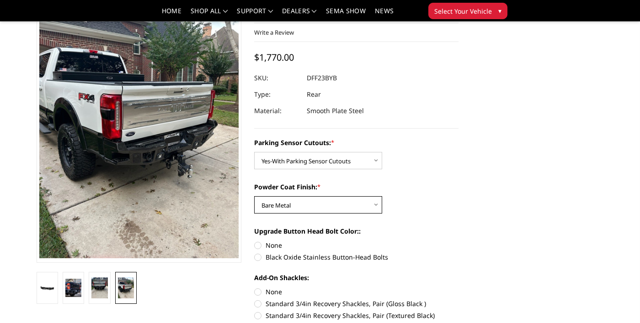
scroll to position [60, 0]
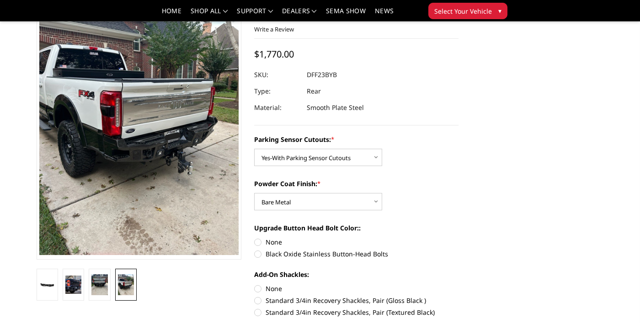
click at [294, 252] on label "Black Oxide Stainless Button-Head Bolts" at bounding box center [356, 254] width 205 height 10
click at [458, 238] on input "Black Oxide Stainless Button-Head Bolts" at bounding box center [458, 238] width 0 height 0
radio input "true"
click at [282, 241] on label "None" at bounding box center [356, 243] width 205 height 10
click at [254, 238] on input "None" at bounding box center [254, 238] width 0 height 0
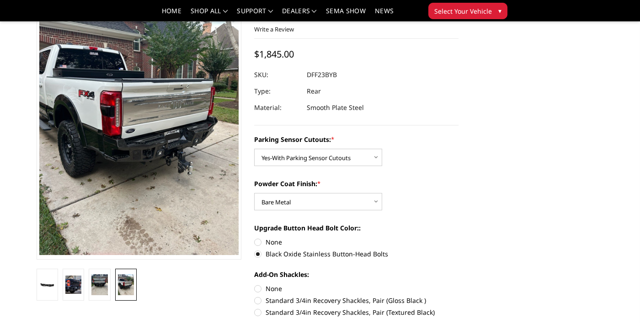
radio input "true"
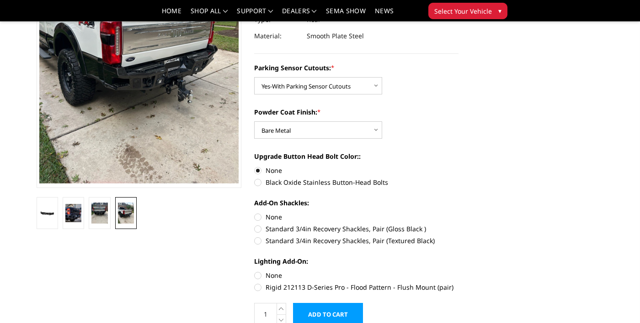
scroll to position [133, 0]
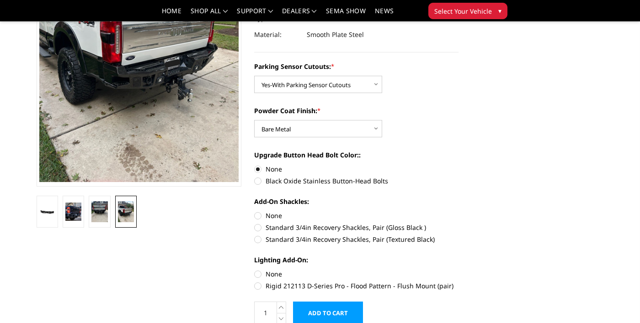
click at [410, 227] on label "Standard 3/4in Recovery Shackles, Pair (Gloss Black )" at bounding box center [356, 228] width 205 height 10
click at [458, 212] on input "Standard 3/4in Recovery Shackles, Pair (Gloss Black )" at bounding box center [458, 211] width 0 height 0
radio input "true"
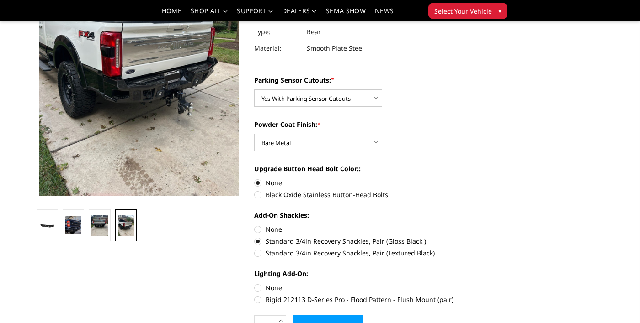
scroll to position [122, 0]
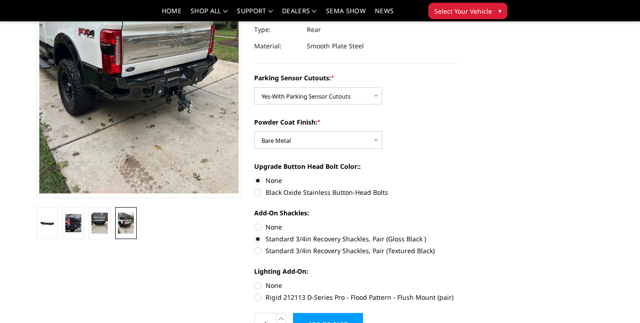
click at [417, 301] on label "Rigid 212113 D-Series Pro - Flood Pattern - Flush Mount (pair)" at bounding box center [356, 298] width 205 height 10
click at [458, 281] on input "Rigid 212113 D-Series Pro - Flood Pattern - Flush Mount (pair)" at bounding box center [458, 281] width 0 height 0
radio input "true"
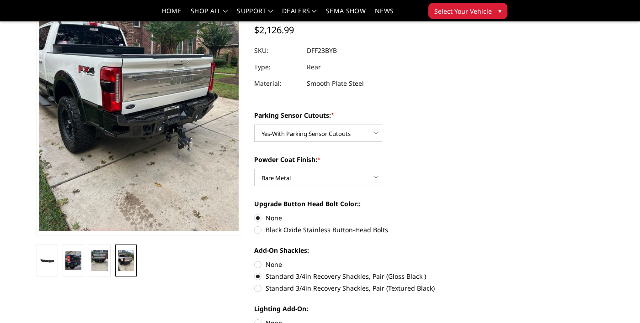
scroll to position [0, 0]
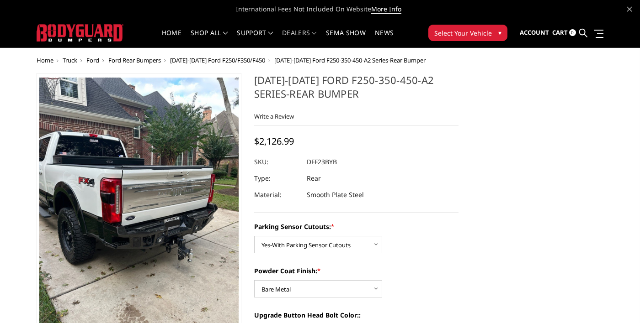
click at [316, 33] on span at bounding box center [314, 33] width 5 height 5
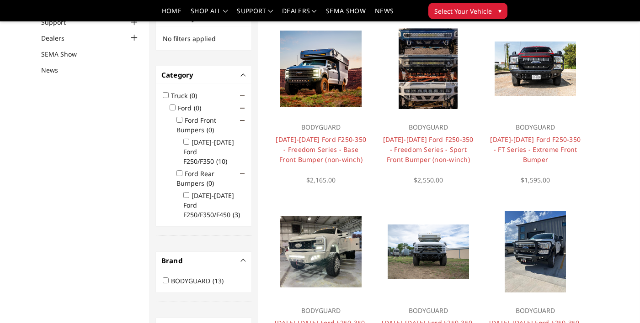
scroll to position [91, 0]
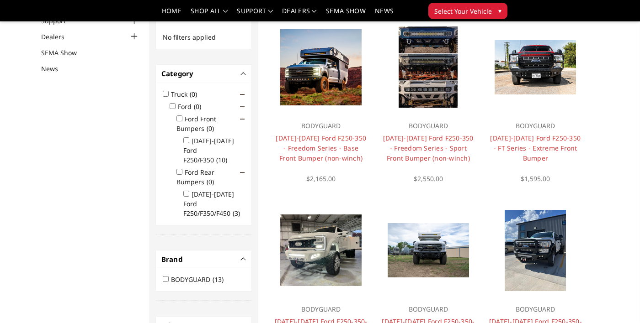
click at [138, 34] on div at bounding box center [134, 36] width 11 height 11
click at [52, 35] on link "Dealers" at bounding box center [58, 37] width 35 height 10
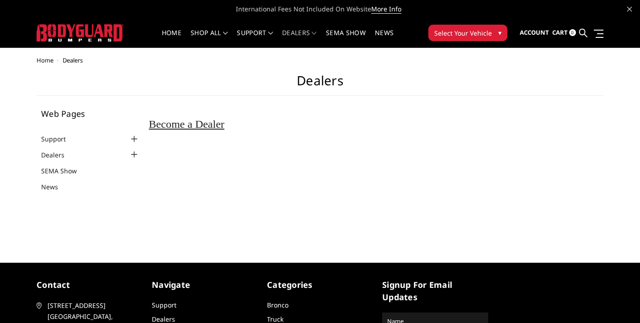
click at [135, 140] on div at bounding box center [134, 139] width 11 height 11
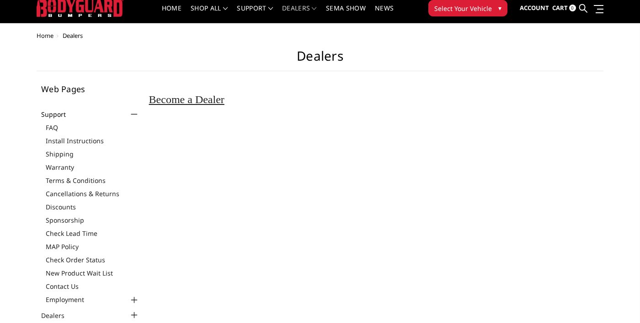
scroll to position [26, 0]
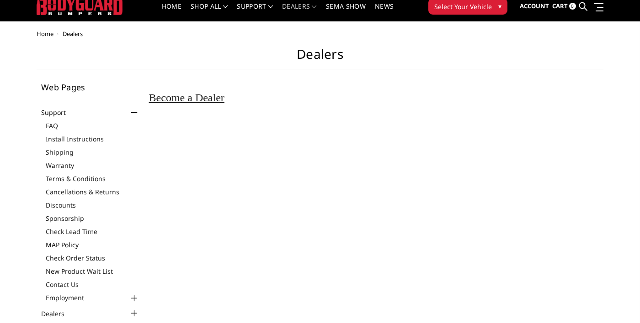
click at [69, 245] on link "MAP Policy" at bounding box center [93, 245] width 94 height 10
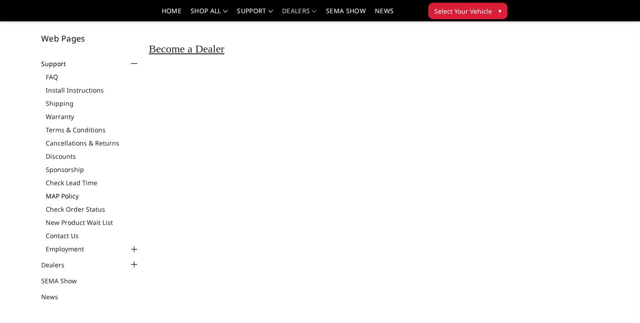
scroll to position [70, 0]
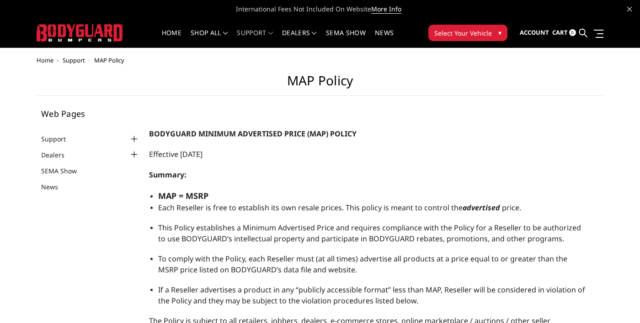
click at [138, 137] on div at bounding box center [134, 139] width 11 height 11
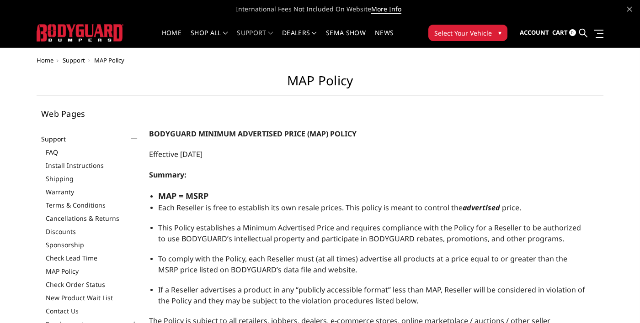
click at [59, 152] on link "FAQ" at bounding box center [93, 153] width 94 height 10
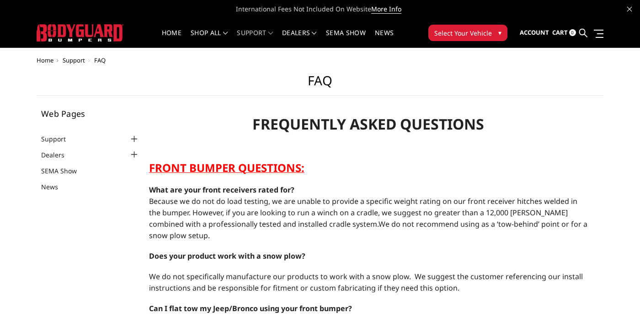
select select "US"
click at [134, 137] on div at bounding box center [134, 139] width 11 height 11
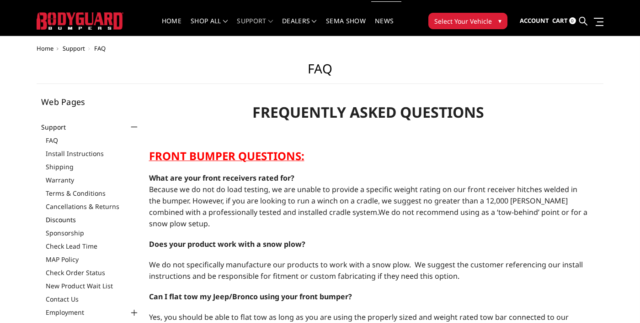
click at [67, 218] on link "Discounts" at bounding box center [93, 220] width 94 height 10
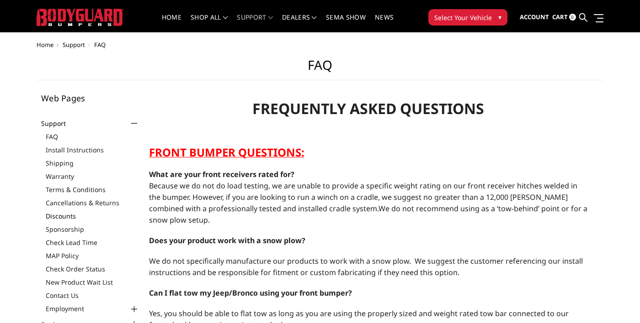
scroll to position [56, 0]
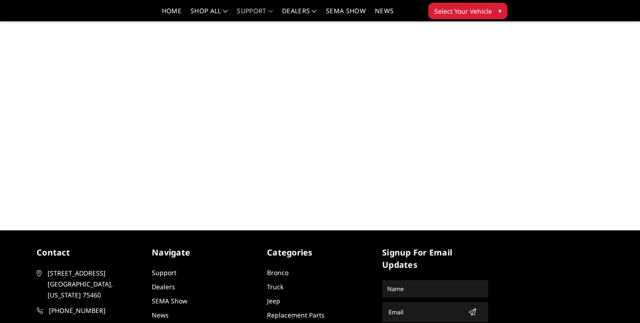
scroll to position [279, 0]
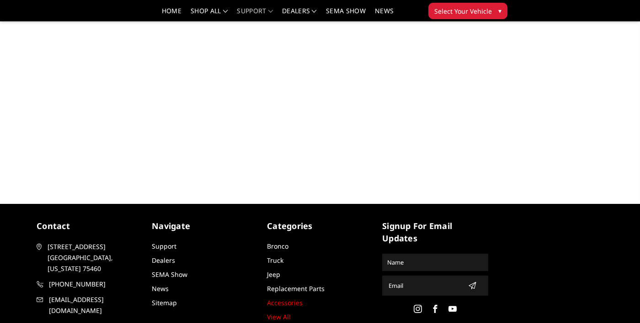
click at [295, 302] on link "Accessories" at bounding box center [285, 303] width 36 height 9
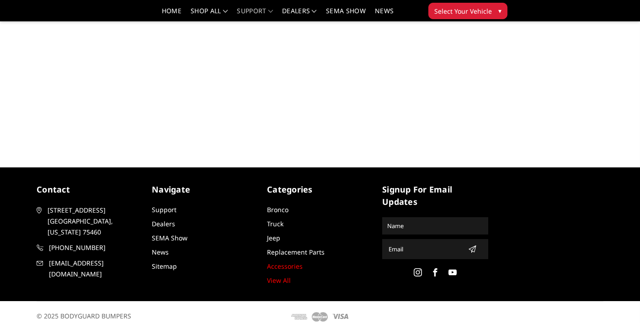
scroll to position [319, 0]
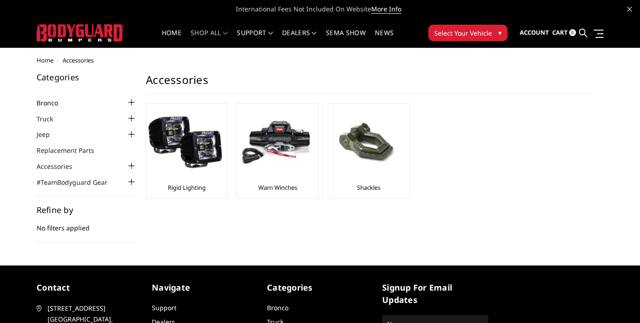
click at [56, 100] on link "Bronco" at bounding box center [53, 103] width 33 height 10
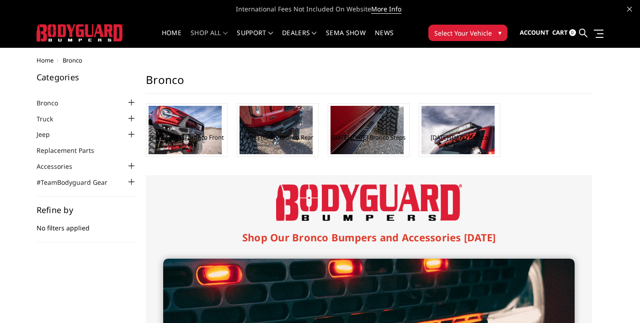
click at [134, 103] on div at bounding box center [131, 102] width 11 height 11
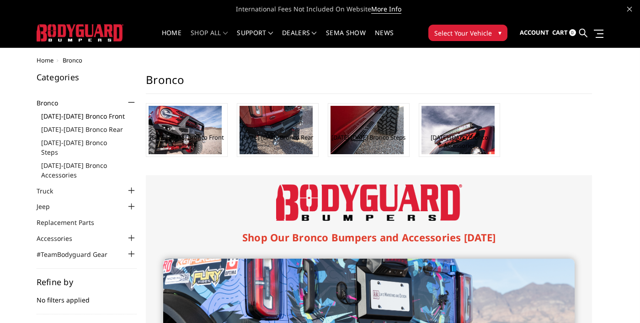
click at [103, 112] on link "[DATE]-[DATE] Bronco Front" at bounding box center [89, 116] width 96 height 10
